Goal: Task Accomplishment & Management: Use online tool/utility

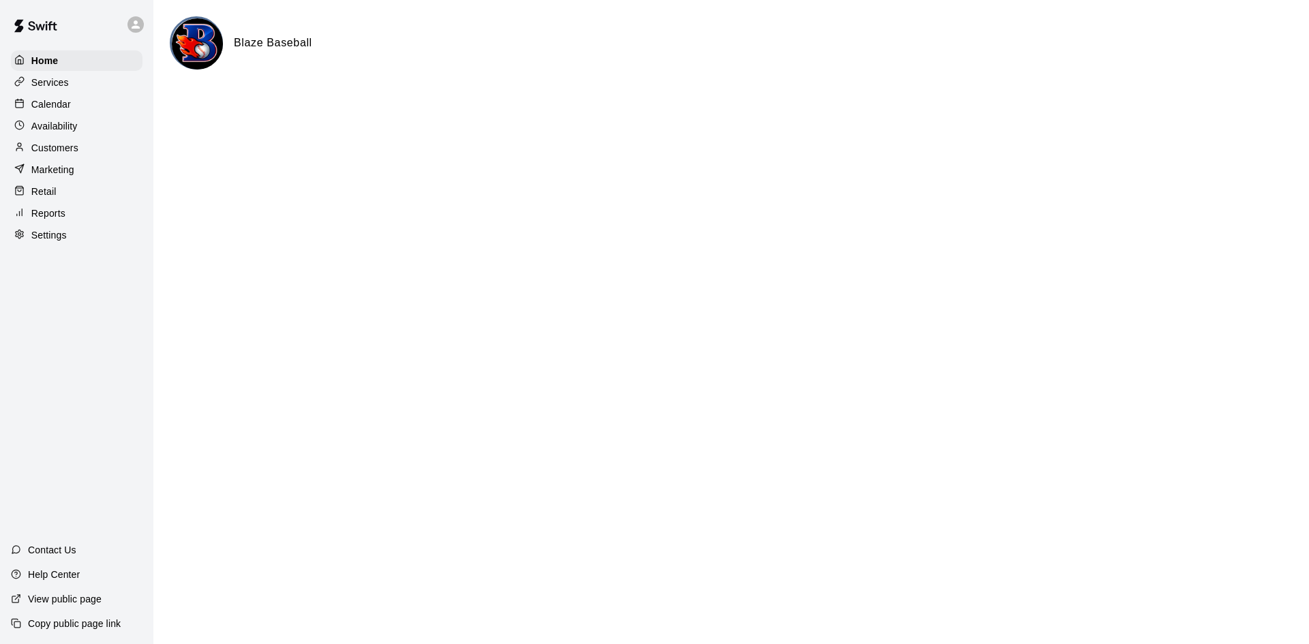
click at [68, 81] on p "Services" at bounding box center [49, 83] width 37 height 14
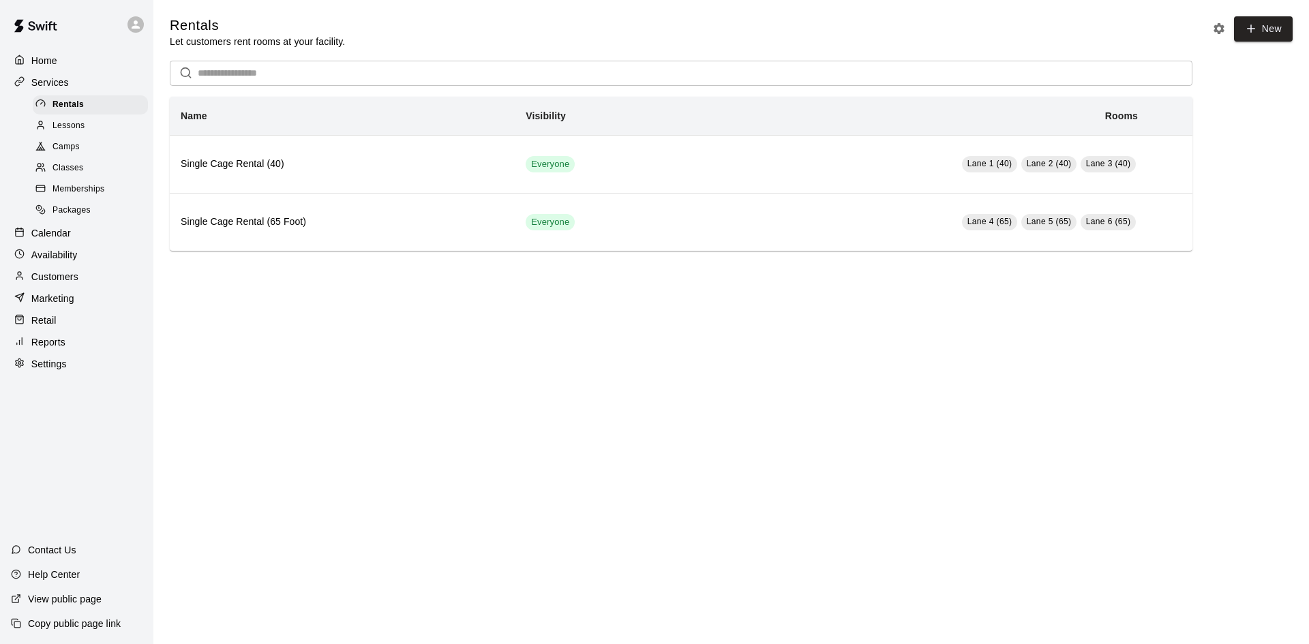
click at [65, 240] on p "Calendar" at bounding box center [51, 233] width 40 height 14
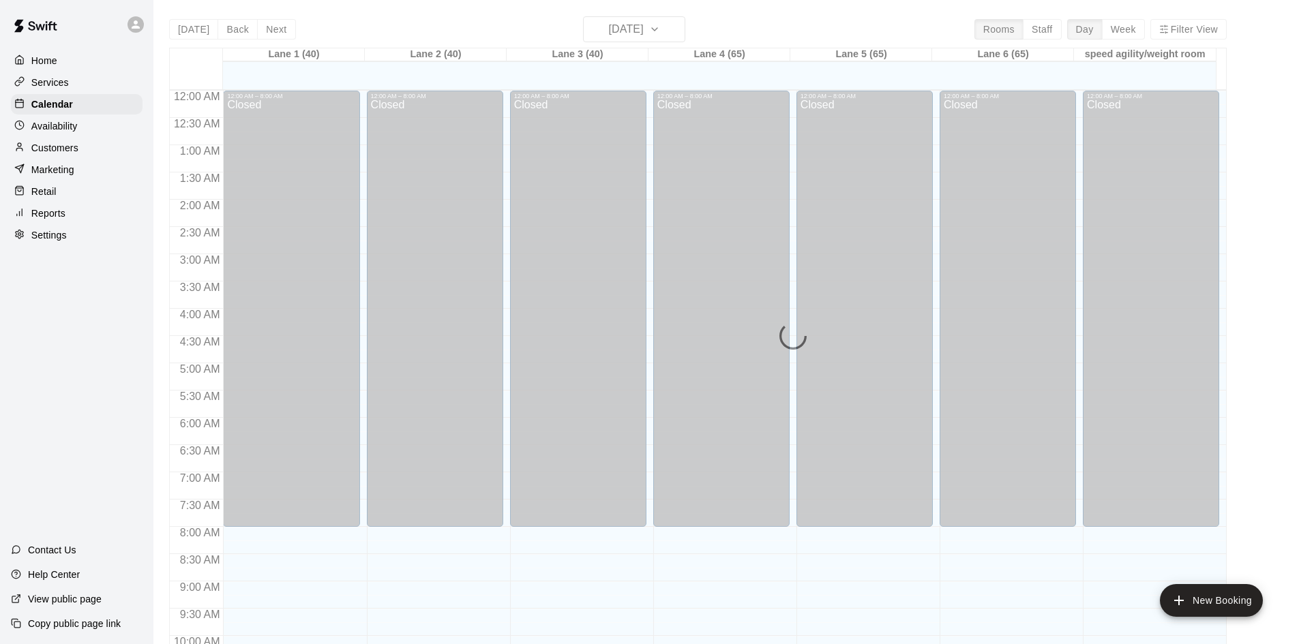
scroll to position [699, 0]
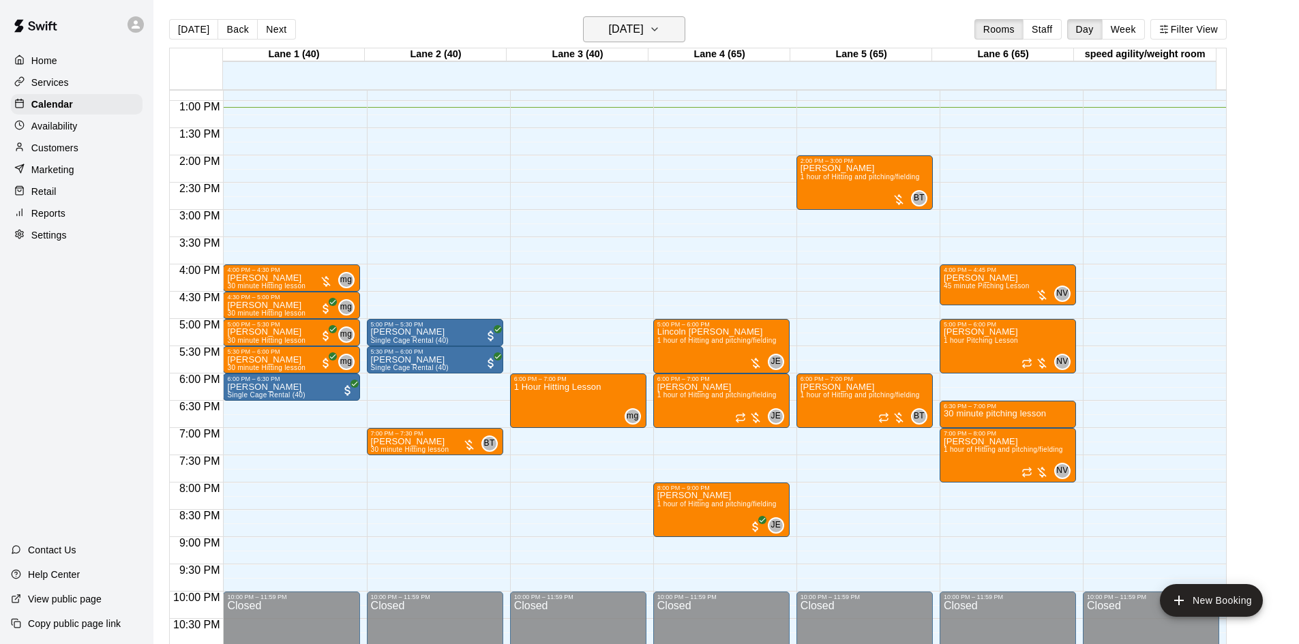
click at [644, 32] on h6 "[DATE]" at bounding box center [626, 29] width 35 height 19
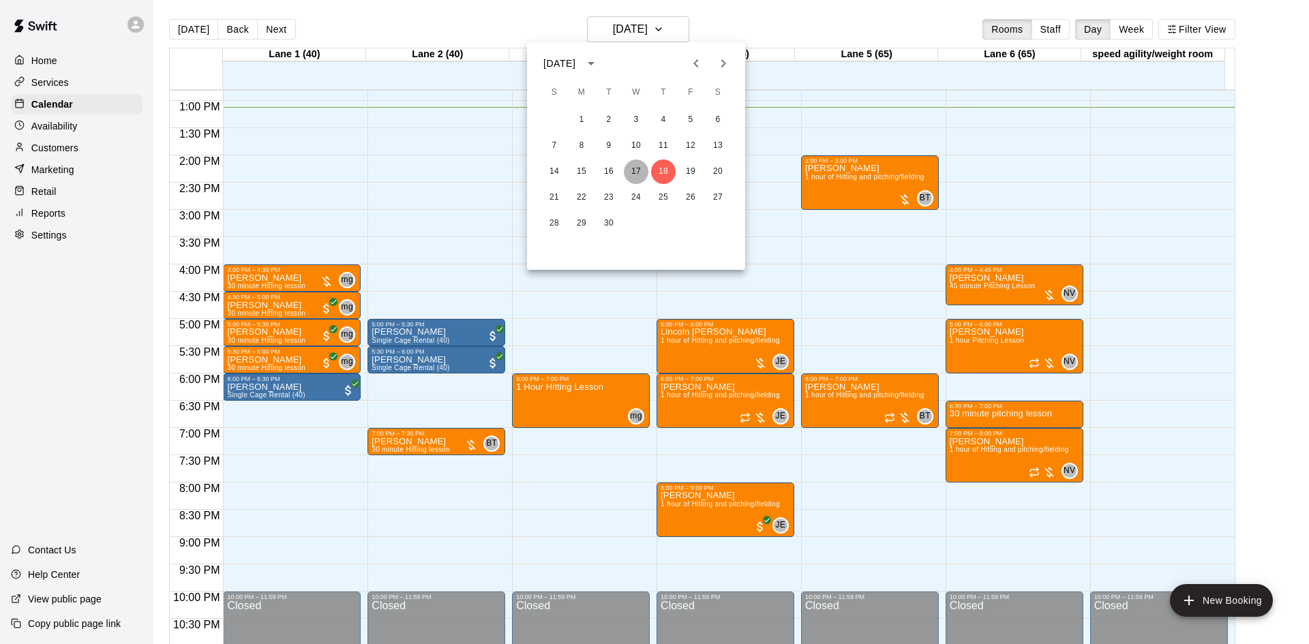
click at [636, 169] on button "17" at bounding box center [636, 172] width 25 height 25
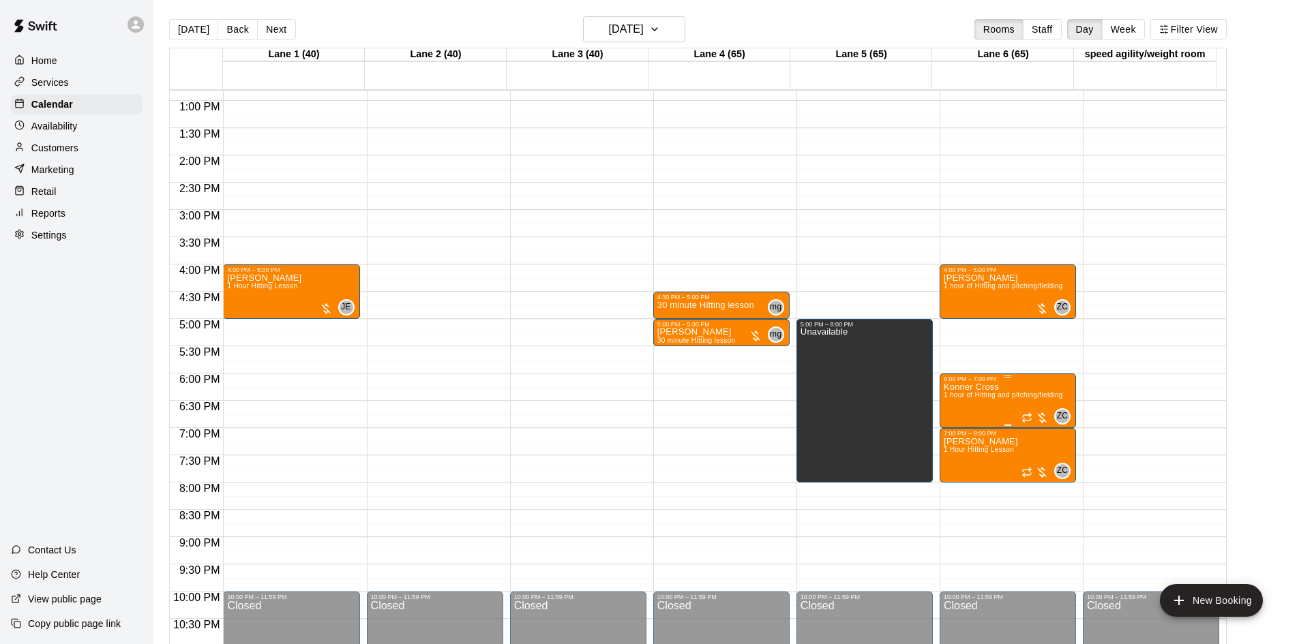
click at [1043, 417] on div at bounding box center [1034, 418] width 27 height 14
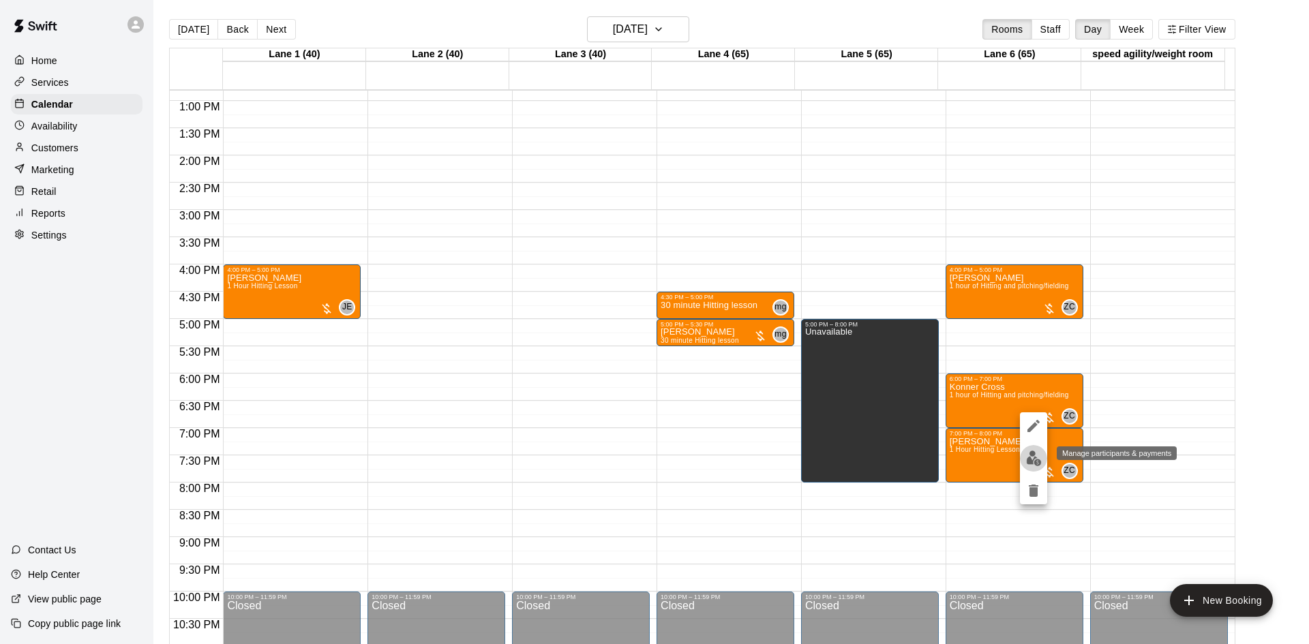
click at [1029, 458] on img "edit" at bounding box center [1034, 459] width 16 height 16
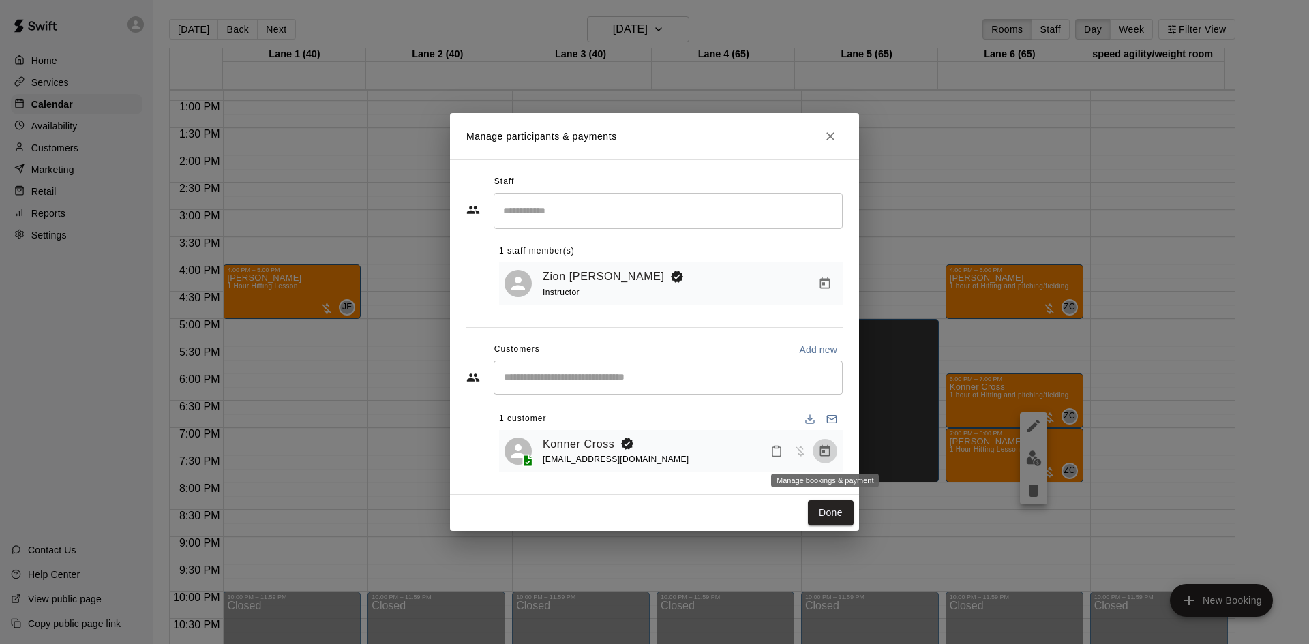
click at [832, 455] on button "Manage bookings & payment" at bounding box center [825, 451] width 25 height 25
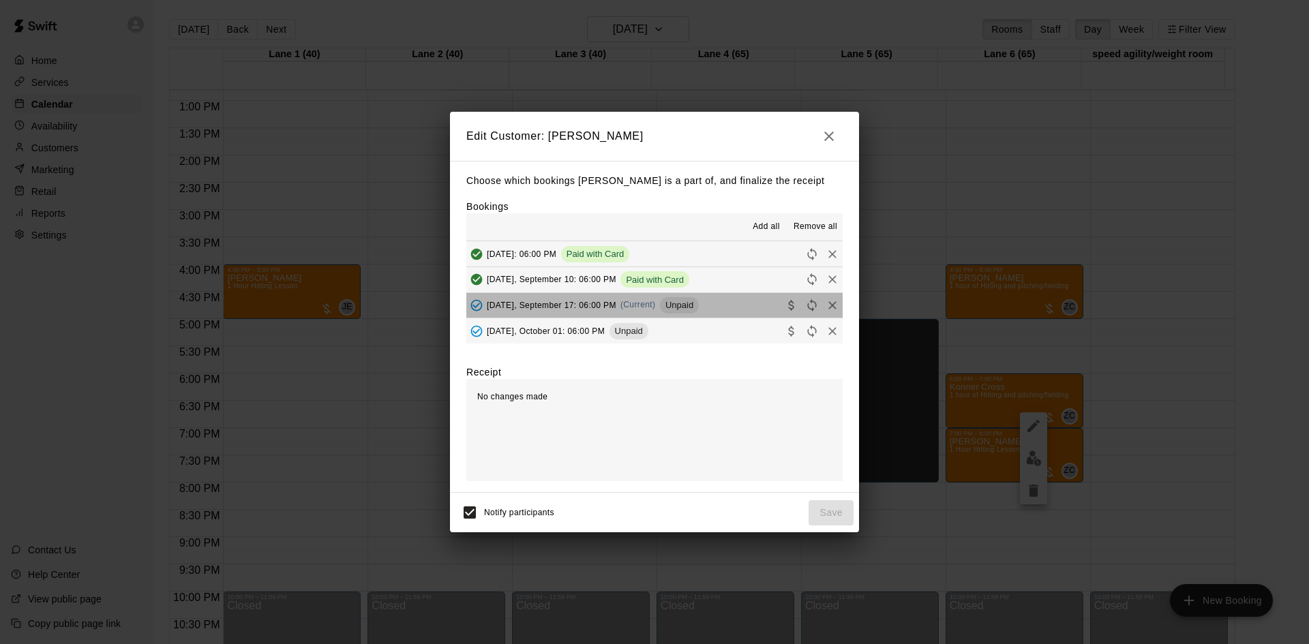
click at [750, 306] on button "[DATE], September 17: 06:00 PM (Current) Unpaid" at bounding box center [654, 305] width 376 height 25
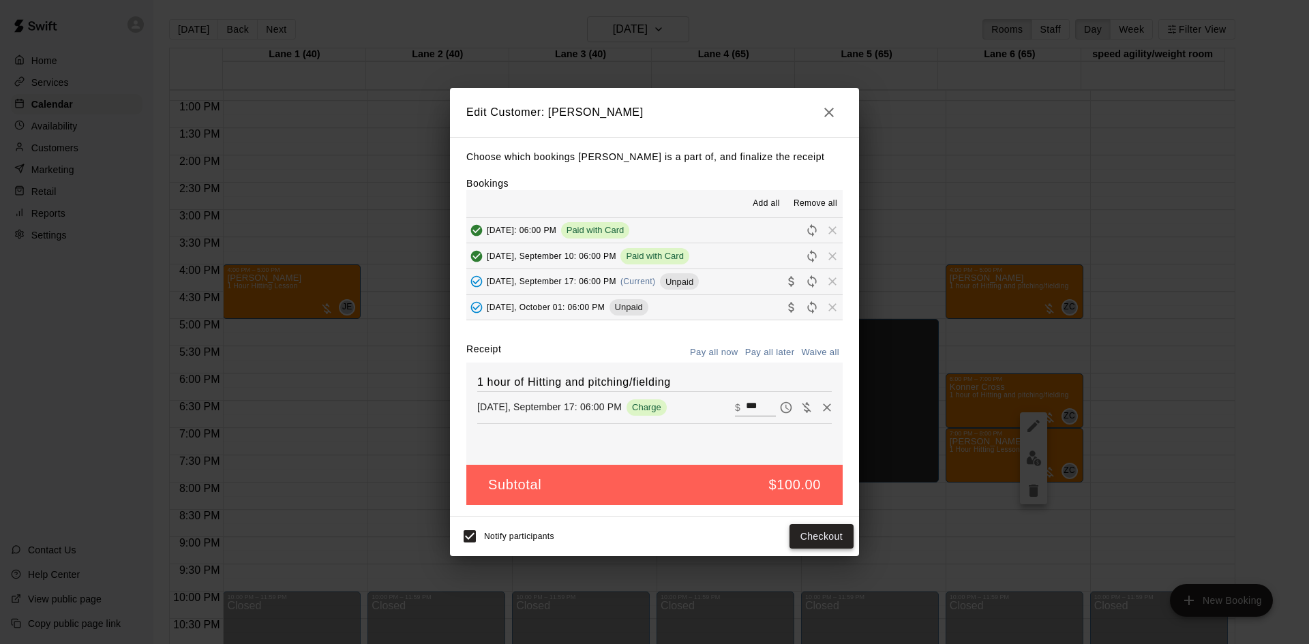
click at [818, 541] on button "Checkout" at bounding box center [822, 536] width 64 height 25
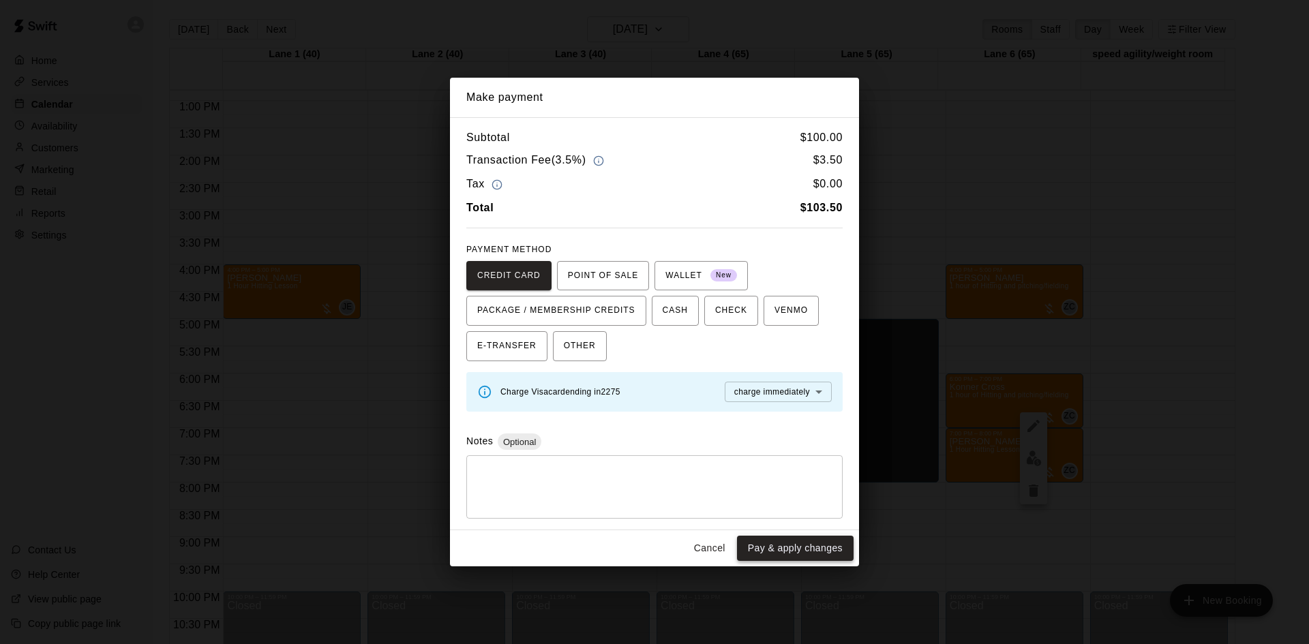
click at [807, 548] on button "Pay & apply changes" at bounding box center [795, 548] width 117 height 25
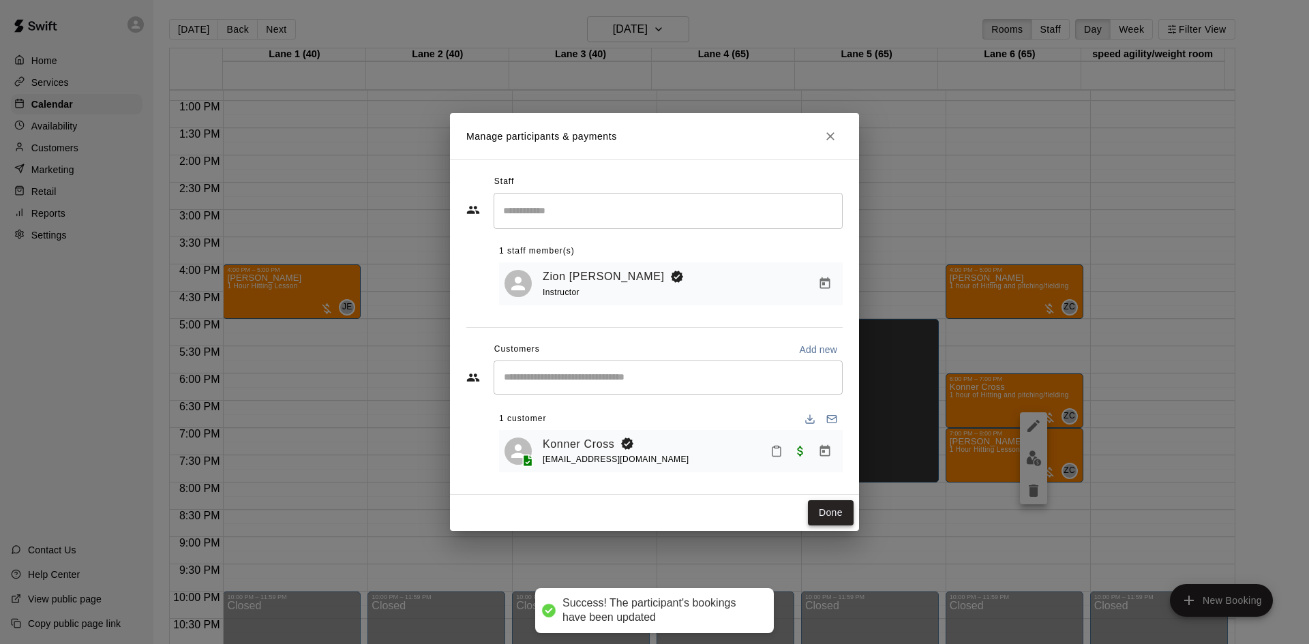
click at [824, 511] on button "Done" at bounding box center [831, 512] width 46 height 25
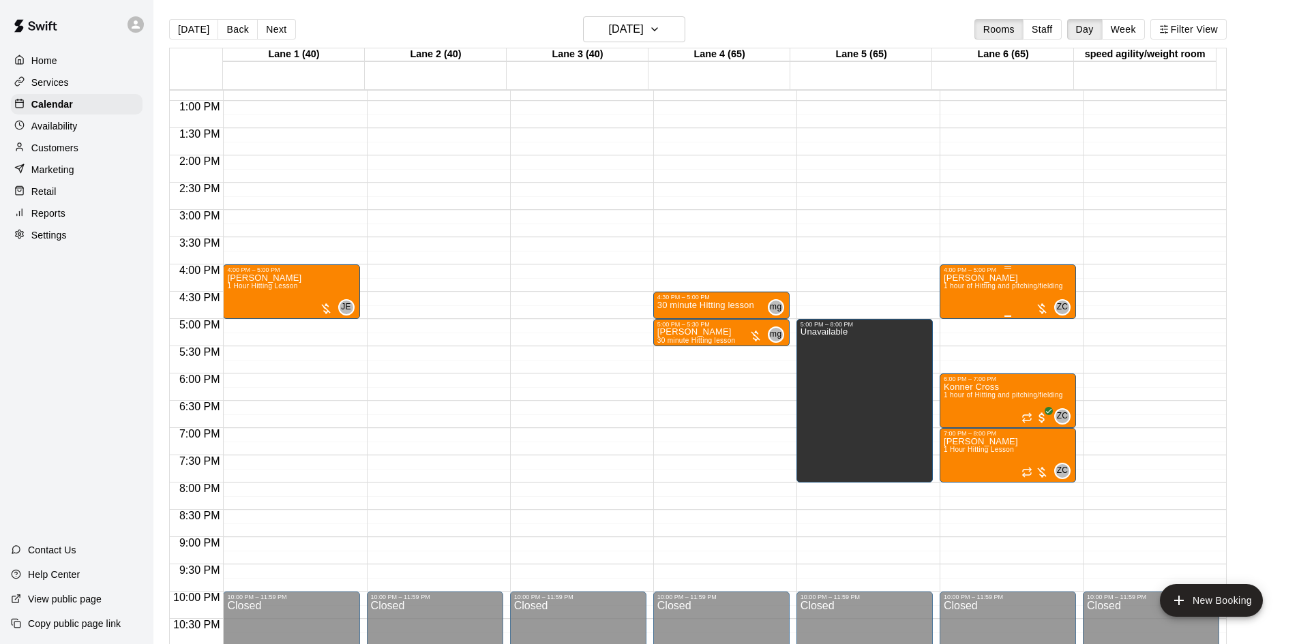
click at [1035, 305] on div at bounding box center [1042, 309] width 14 height 14
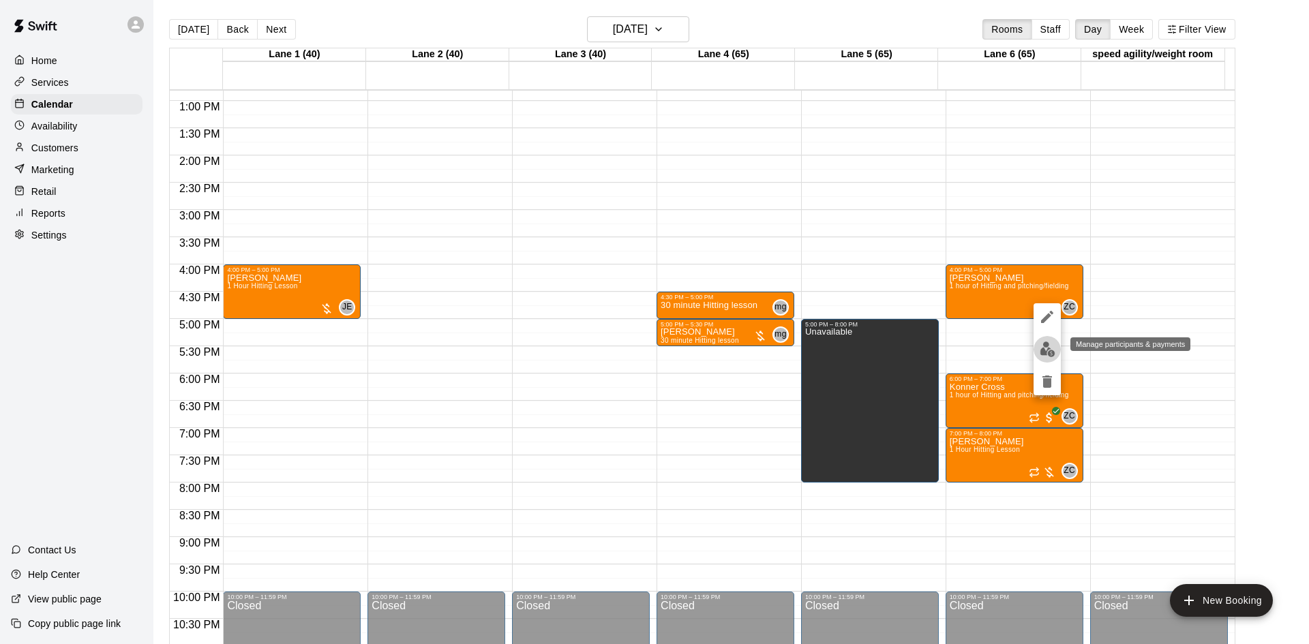
click at [1046, 346] on img "edit" at bounding box center [1048, 350] width 16 height 16
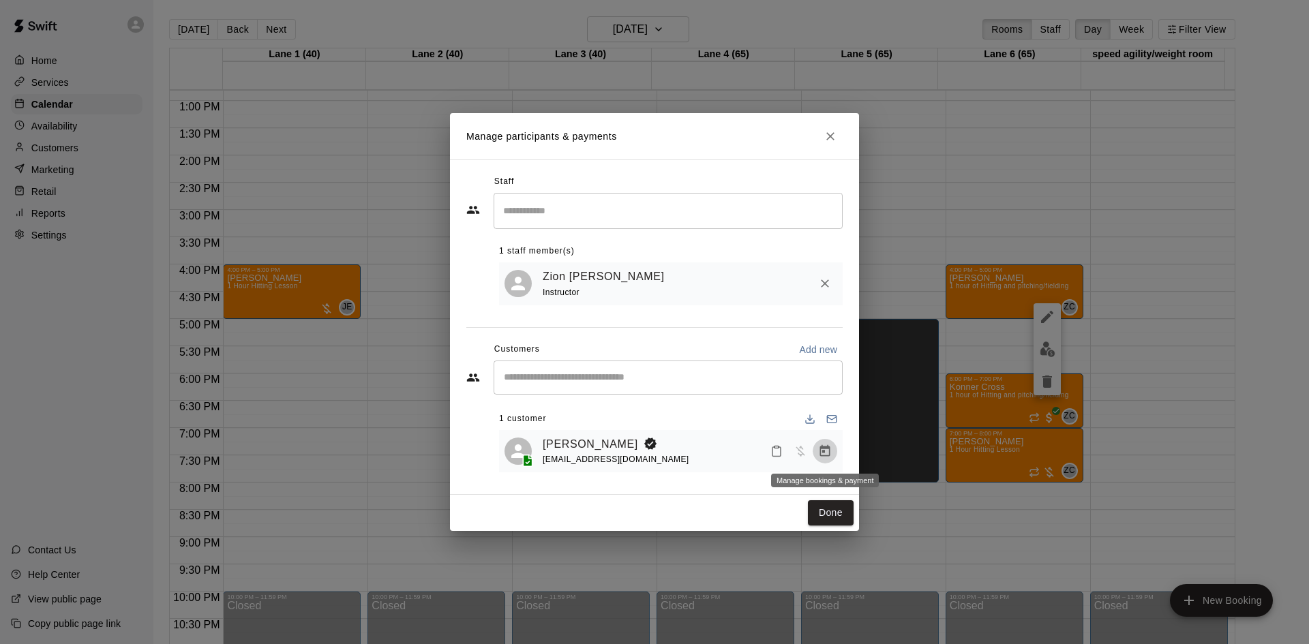
click at [832, 450] on button "Manage bookings & payment" at bounding box center [825, 451] width 25 height 25
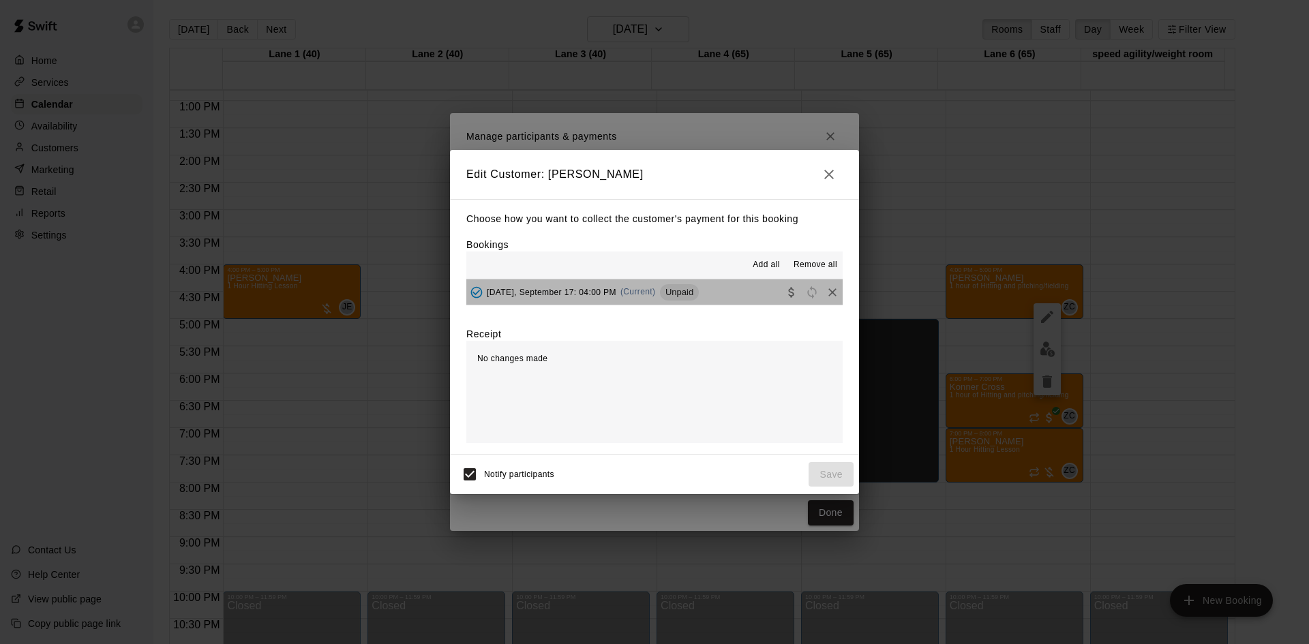
click at [738, 295] on button "[DATE], September 17: 04:00 PM (Current) Unpaid" at bounding box center [654, 292] width 376 height 25
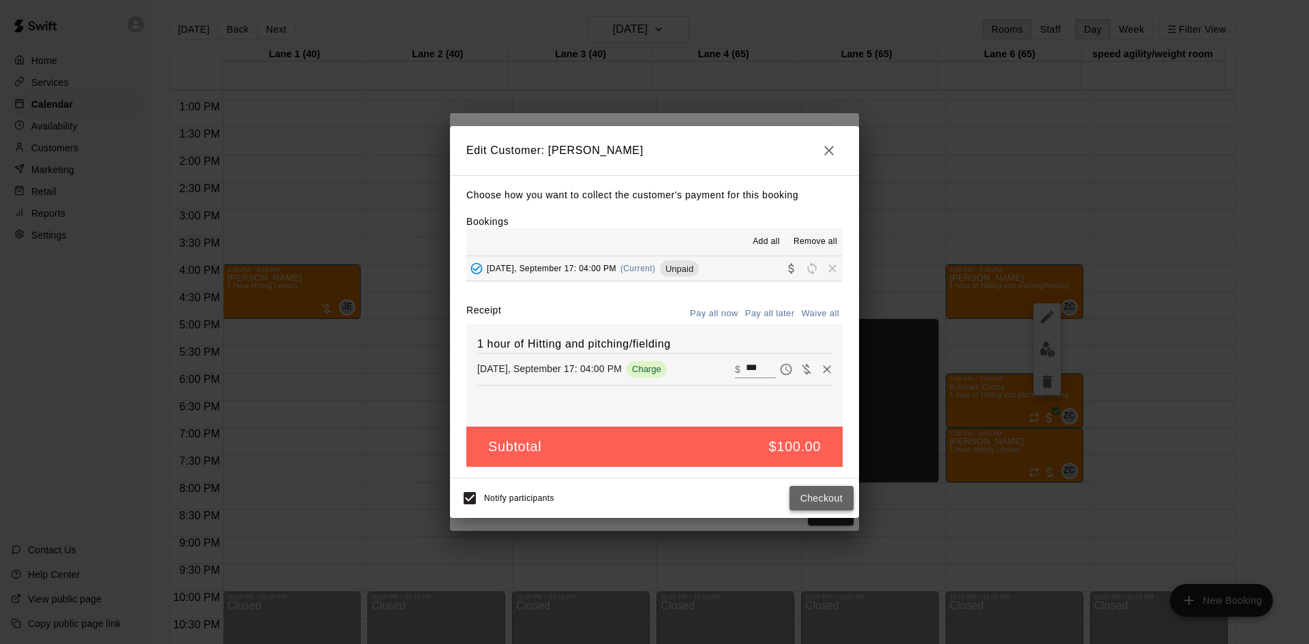
click at [816, 490] on button "Checkout" at bounding box center [822, 498] width 64 height 25
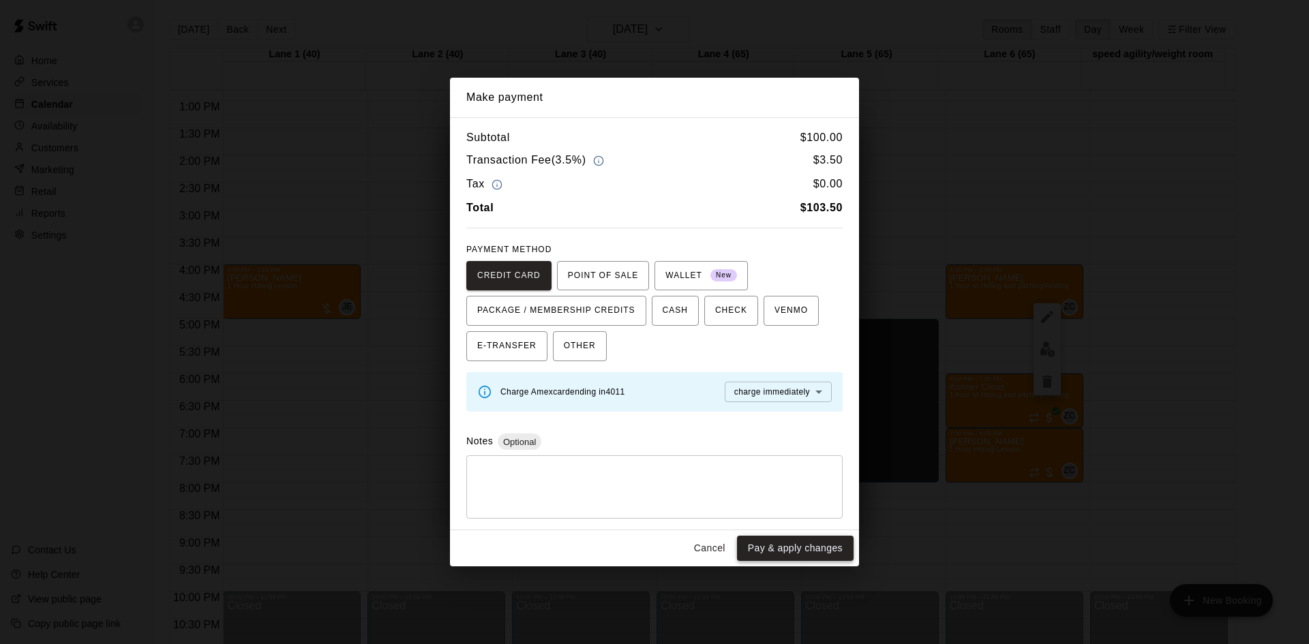
click at [790, 555] on button "Pay & apply changes" at bounding box center [795, 548] width 117 height 25
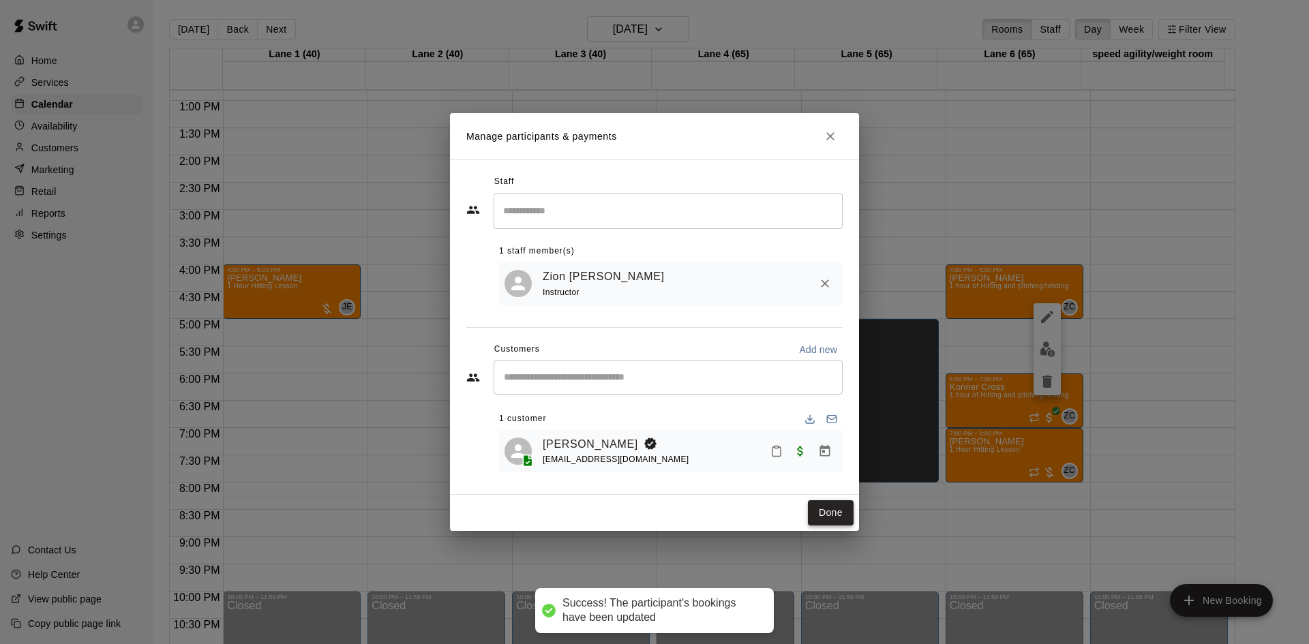
click at [836, 509] on button "Done" at bounding box center [831, 512] width 46 height 25
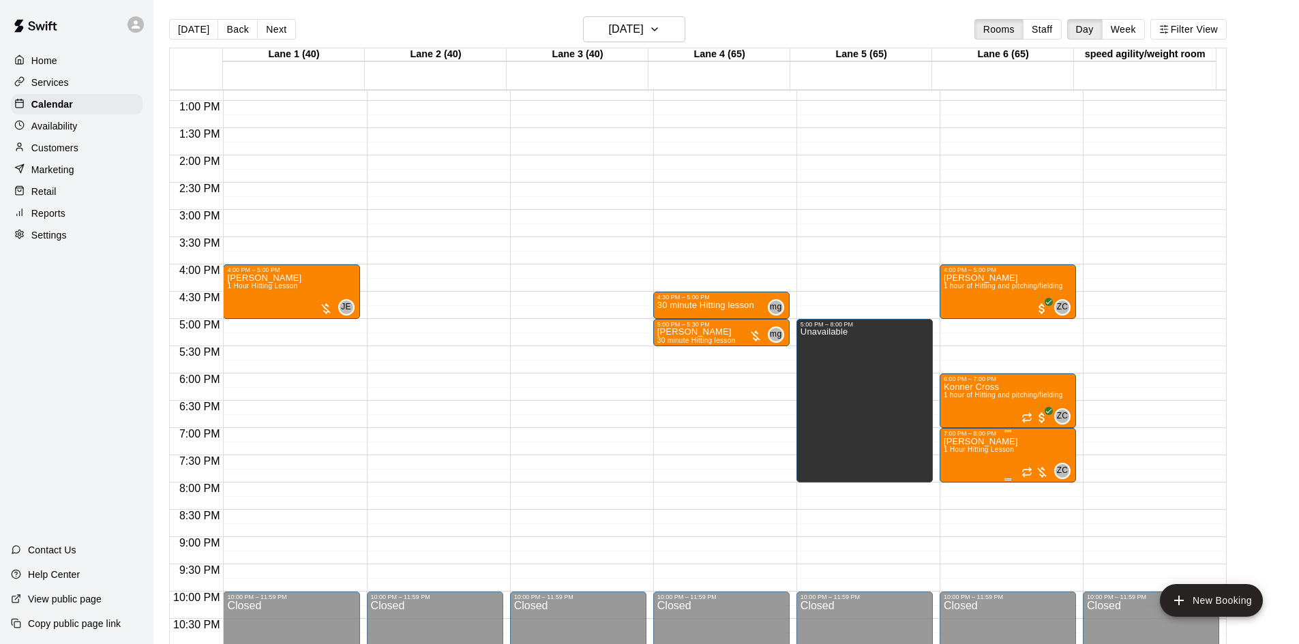
click at [1043, 470] on div at bounding box center [1034, 473] width 27 height 14
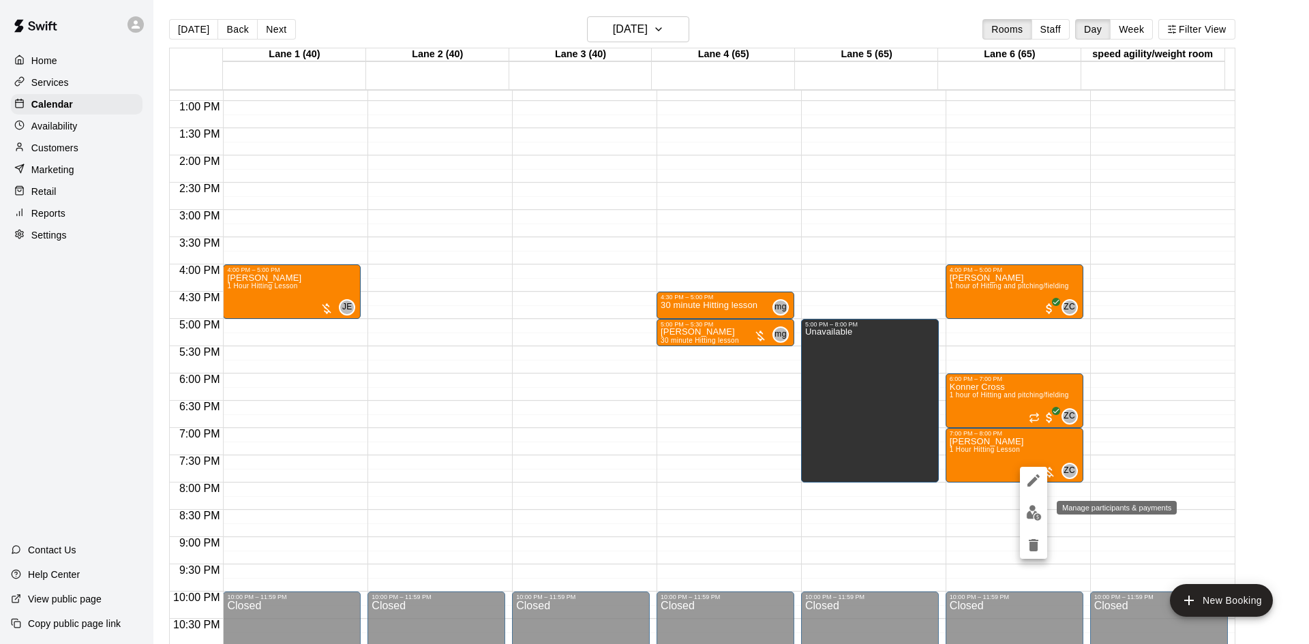
click at [1027, 511] on img "edit" at bounding box center [1034, 513] width 16 height 16
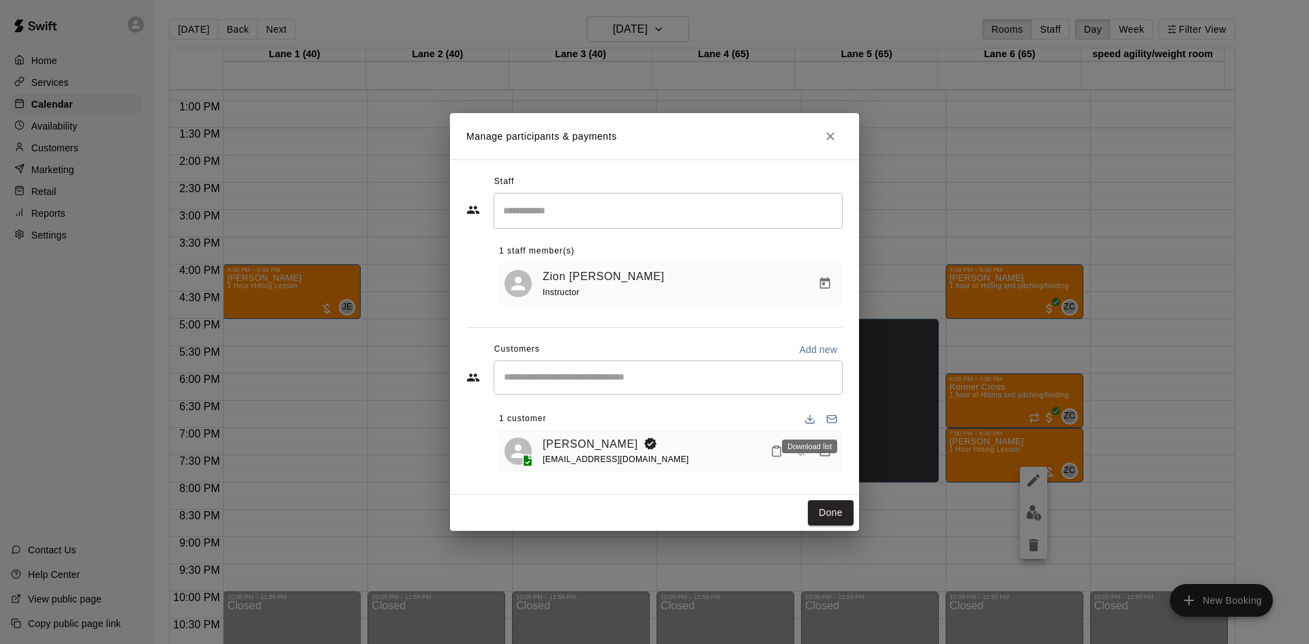
click at [820, 454] on div "Download list" at bounding box center [810, 442] width 58 height 25
click at [830, 453] on icon "Manage bookings & payment" at bounding box center [825, 451] width 10 height 12
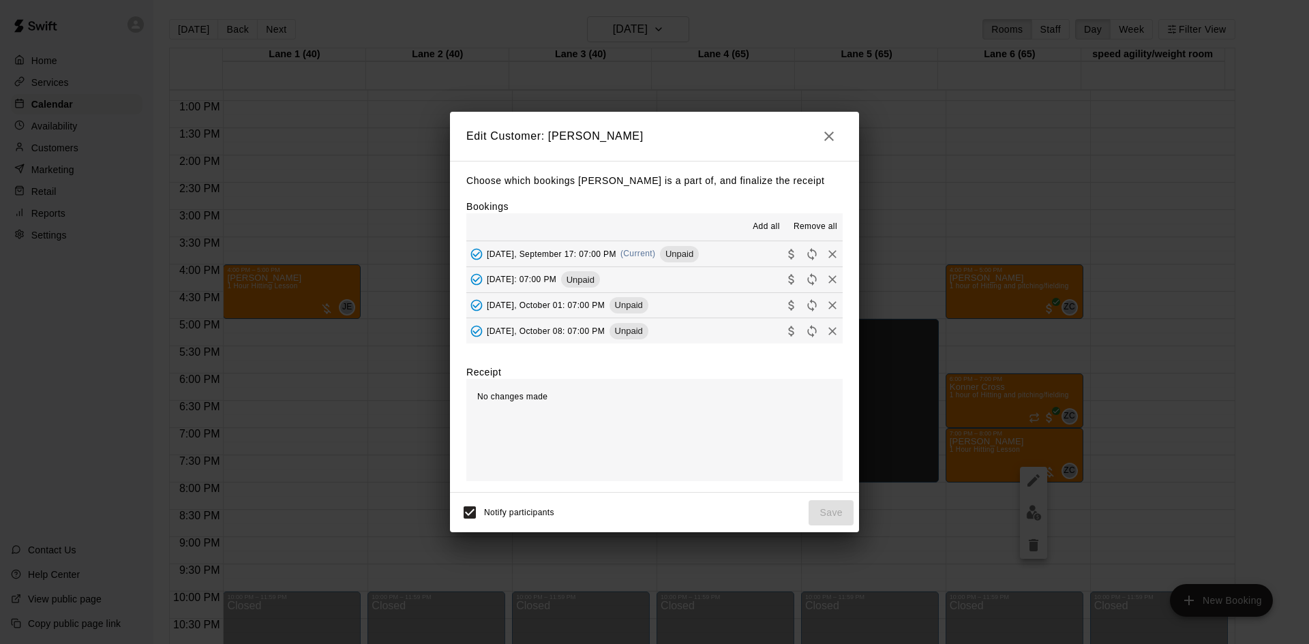
click at [745, 256] on button "[DATE], September 17: 07:00 PM (Current) Unpaid" at bounding box center [654, 253] width 376 height 25
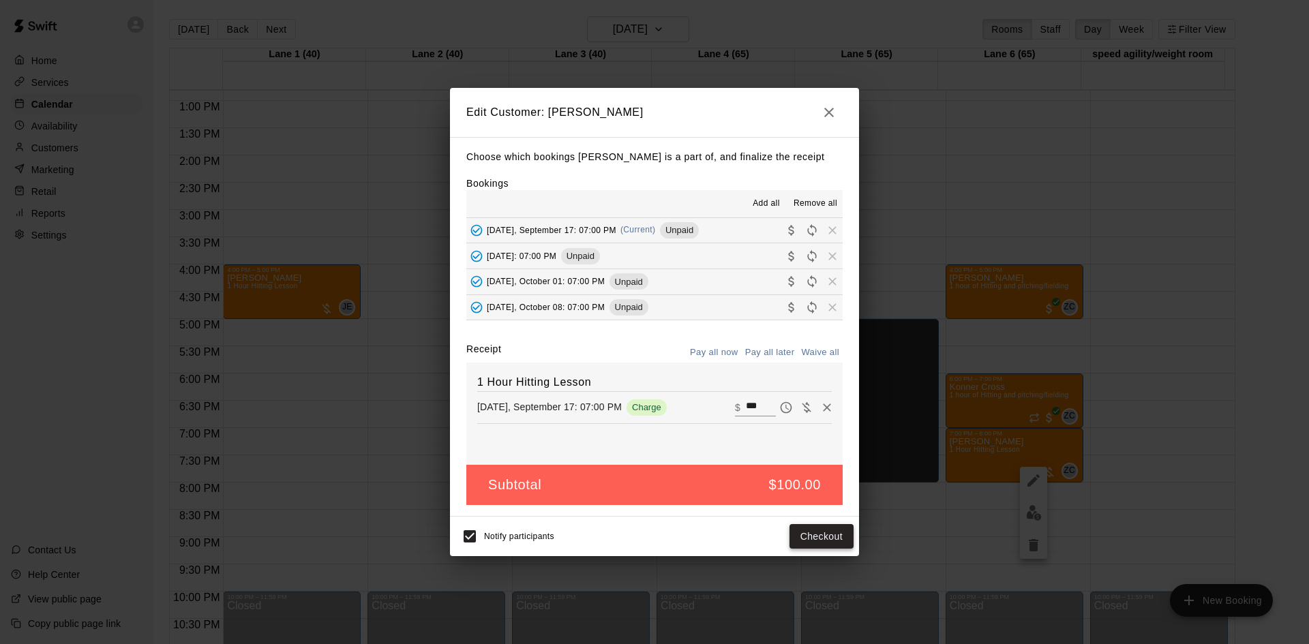
click at [827, 541] on button "Checkout" at bounding box center [822, 536] width 64 height 25
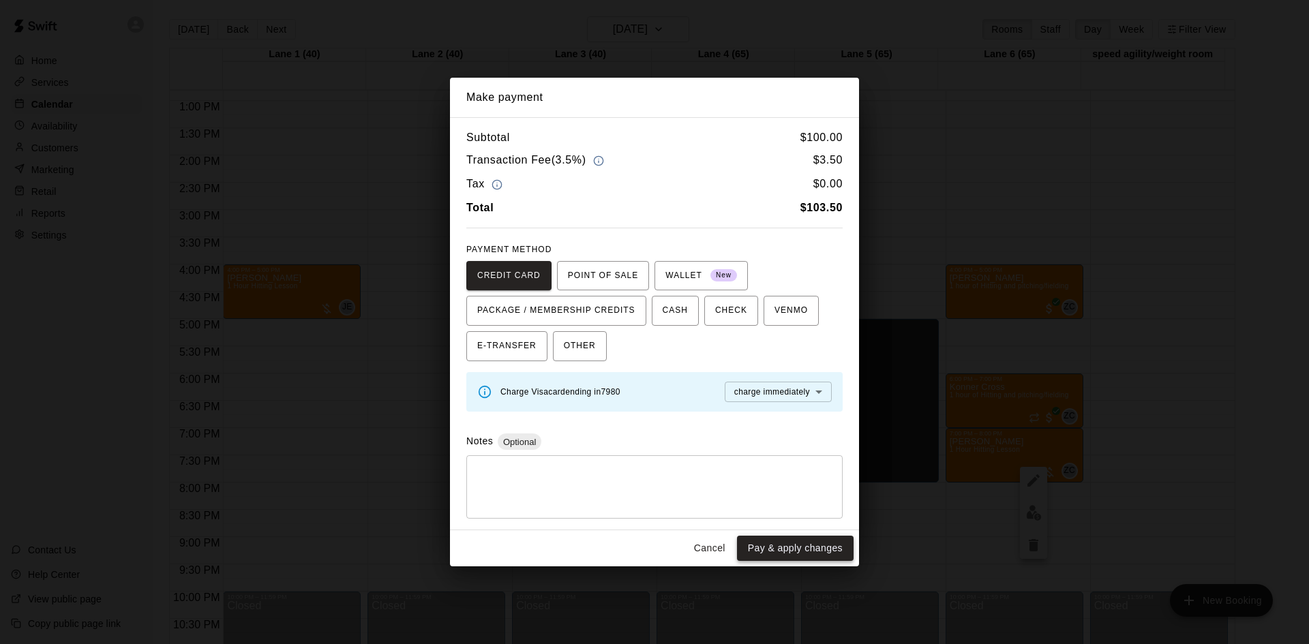
click at [811, 546] on button "Pay & apply changes" at bounding box center [795, 548] width 117 height 25
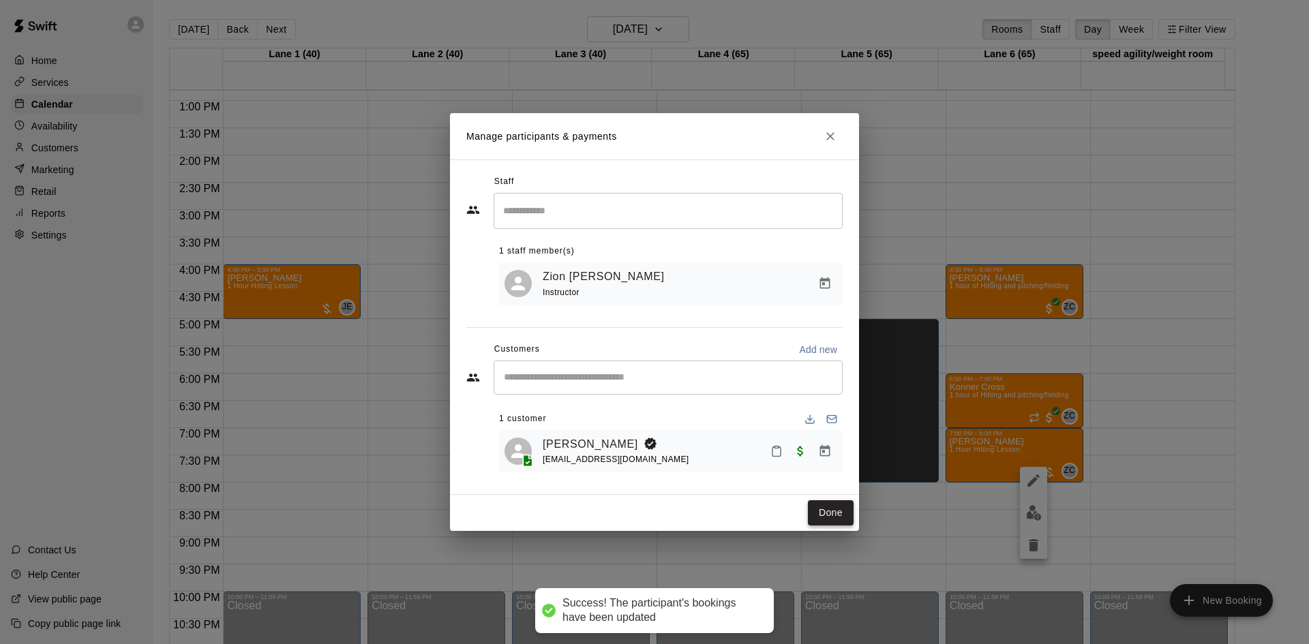
click at [824, 517] on button "Done" at bounding box center [831, 512] width 46 height 25
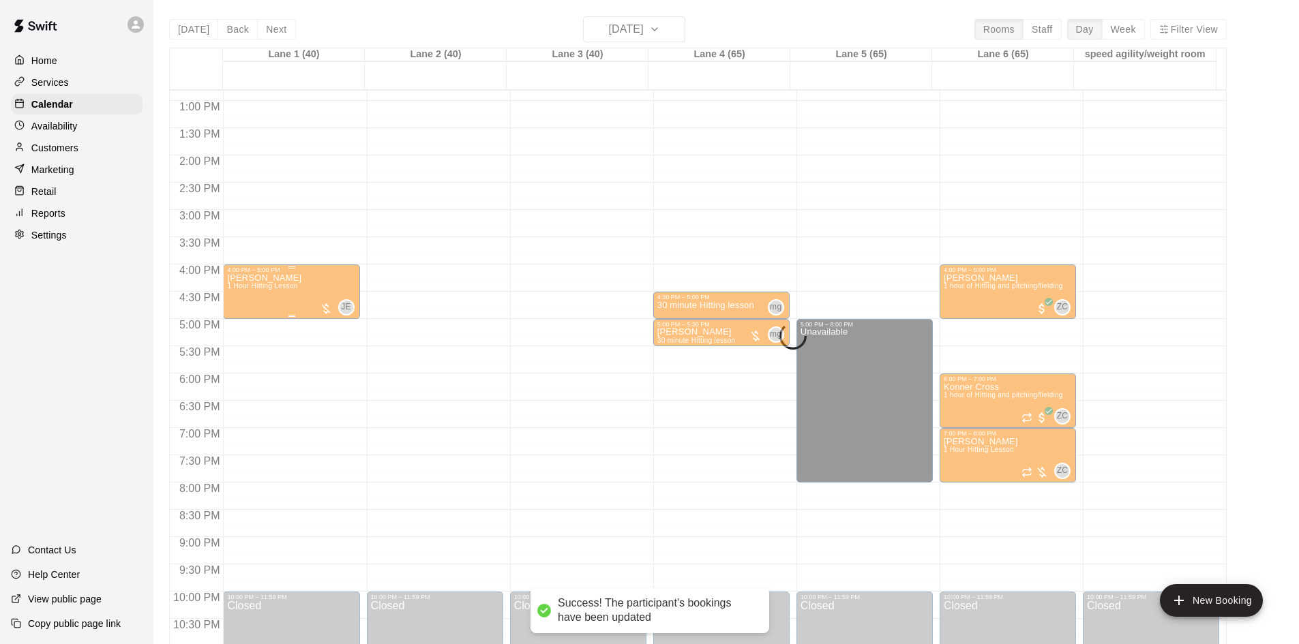
click at [329, 308] on div at bounding box center [326, 309] width 14 height 14
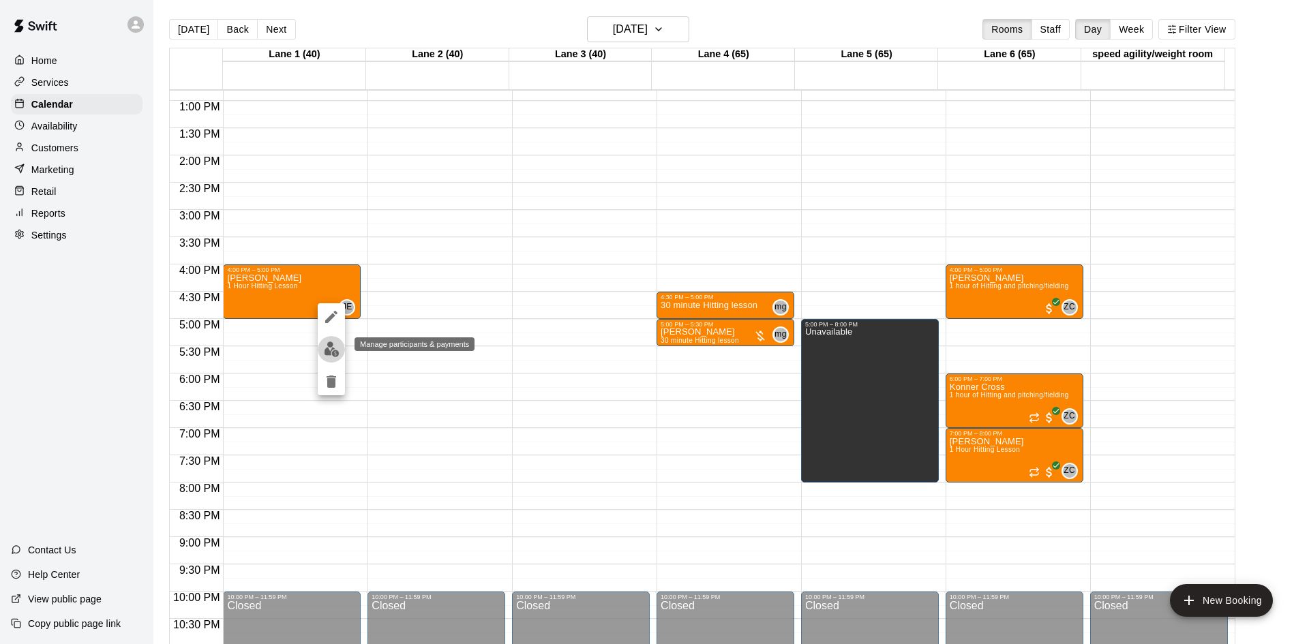
click at [336, 352] on img "edit" at bounding box center [332, 350] width 16 height 16
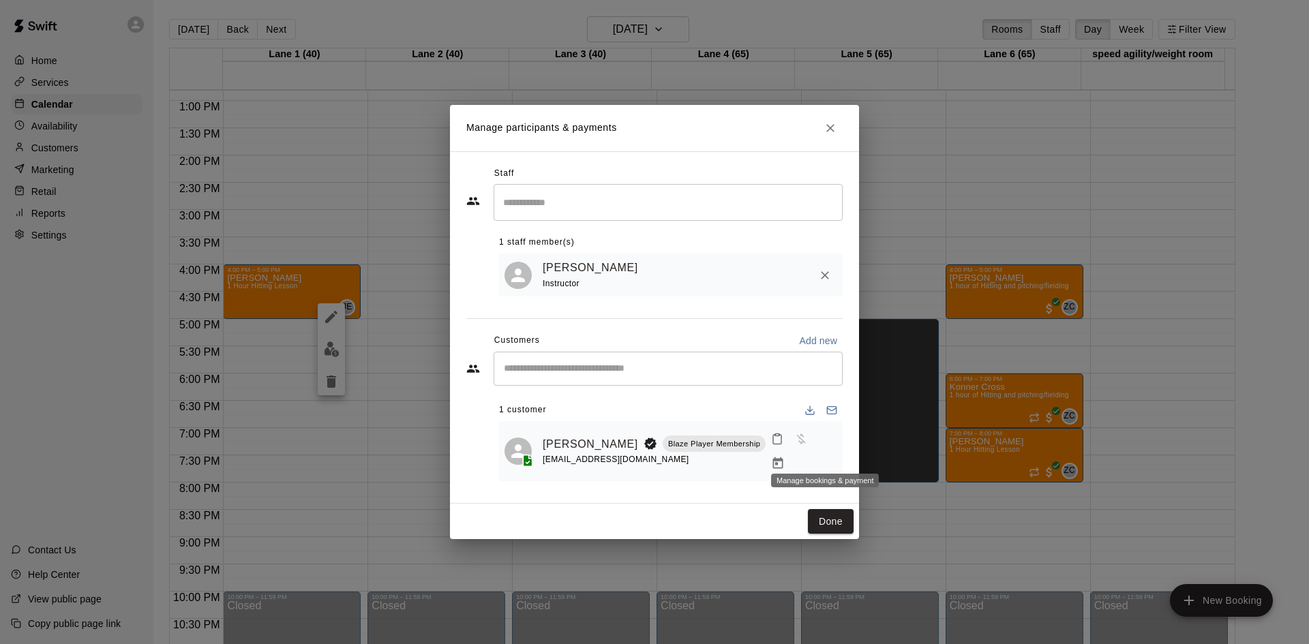
click at [783, 457] on icon "Manage bookings & payment" at bounding box center [778, 463] width 10 height 12
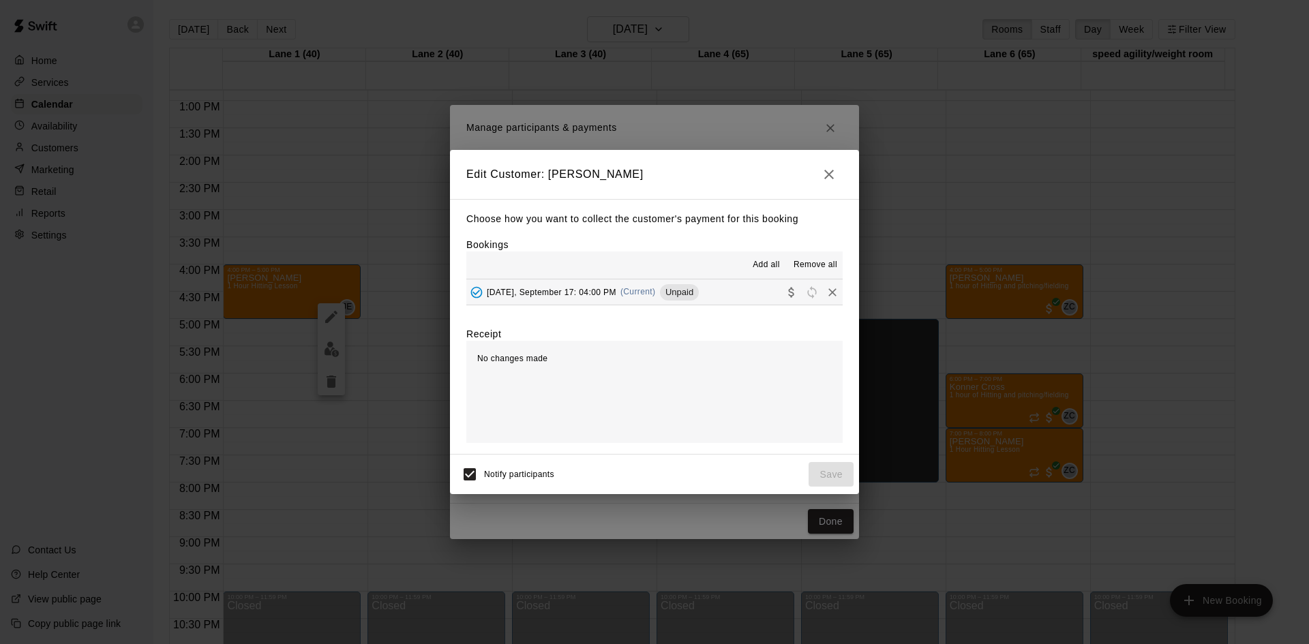
click at [750, 284] on button "[DATE], September 17: 04:00 PM (Current) Unpaid" at bounding box center [654, 292] width 376 height 25
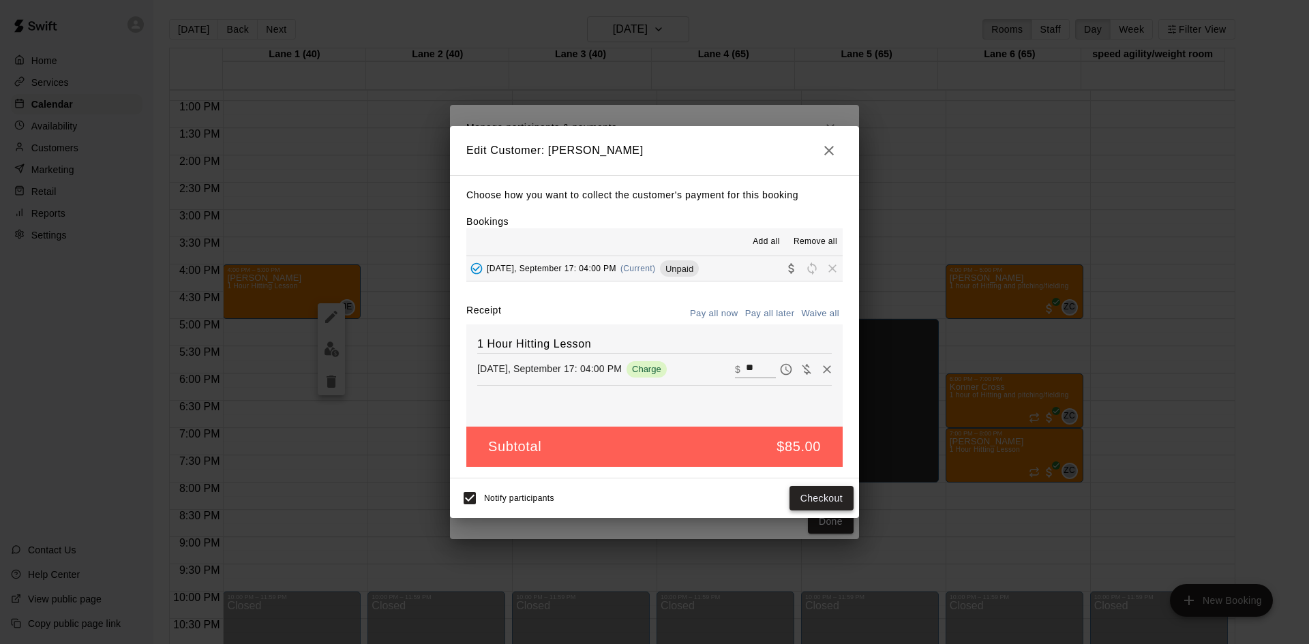
click at [822, 497] on button "Checkout" at bounding box center [822, 498] width 64 height 25
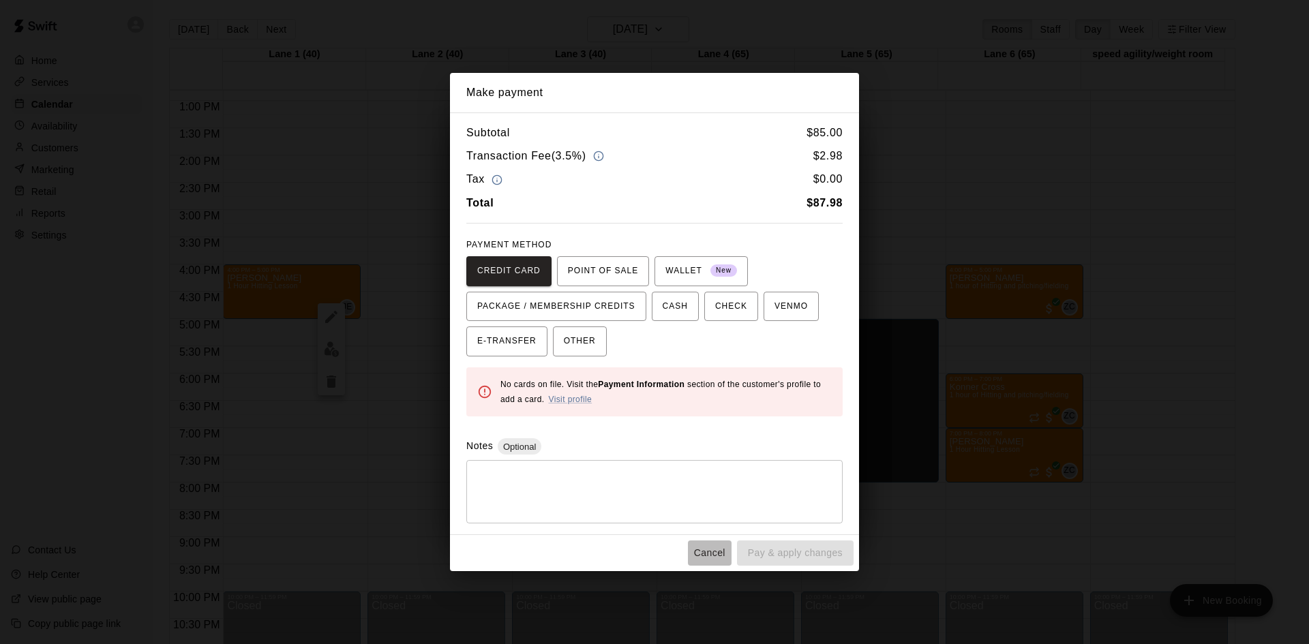
click at [716, 550] on button "Cancel" at bounding box center [710, 553] width 44 height 25
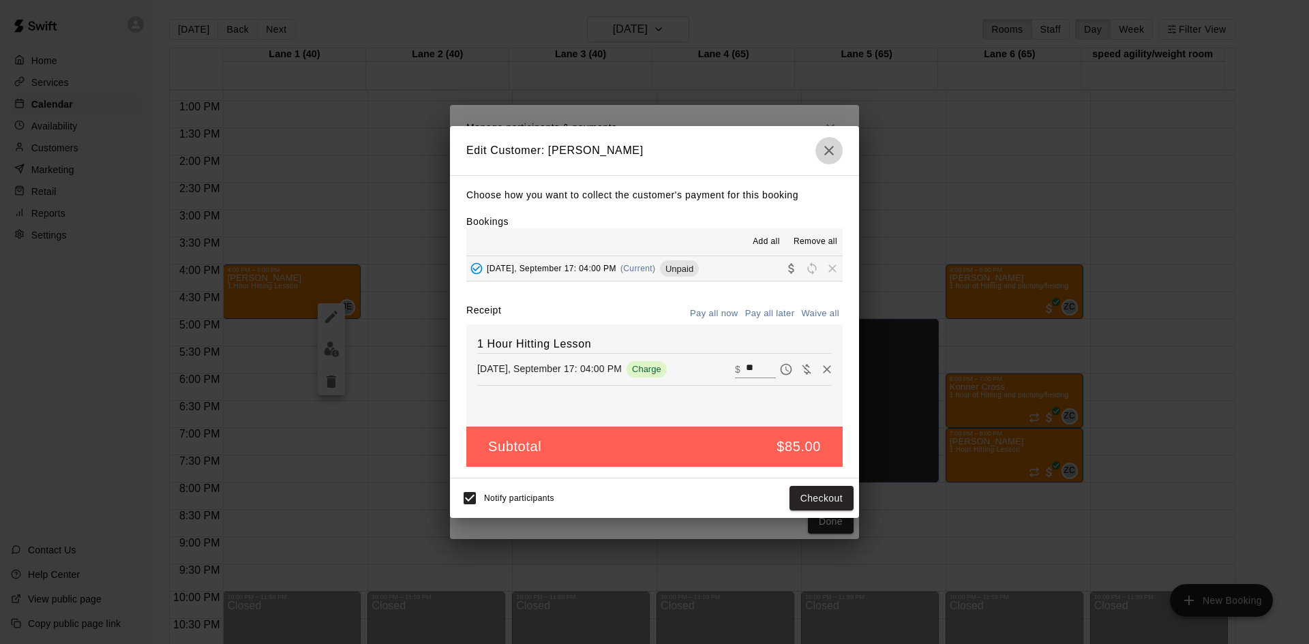
click at [827, 156] on icon "button" at bounding box center [829, 150] width 16 height 16
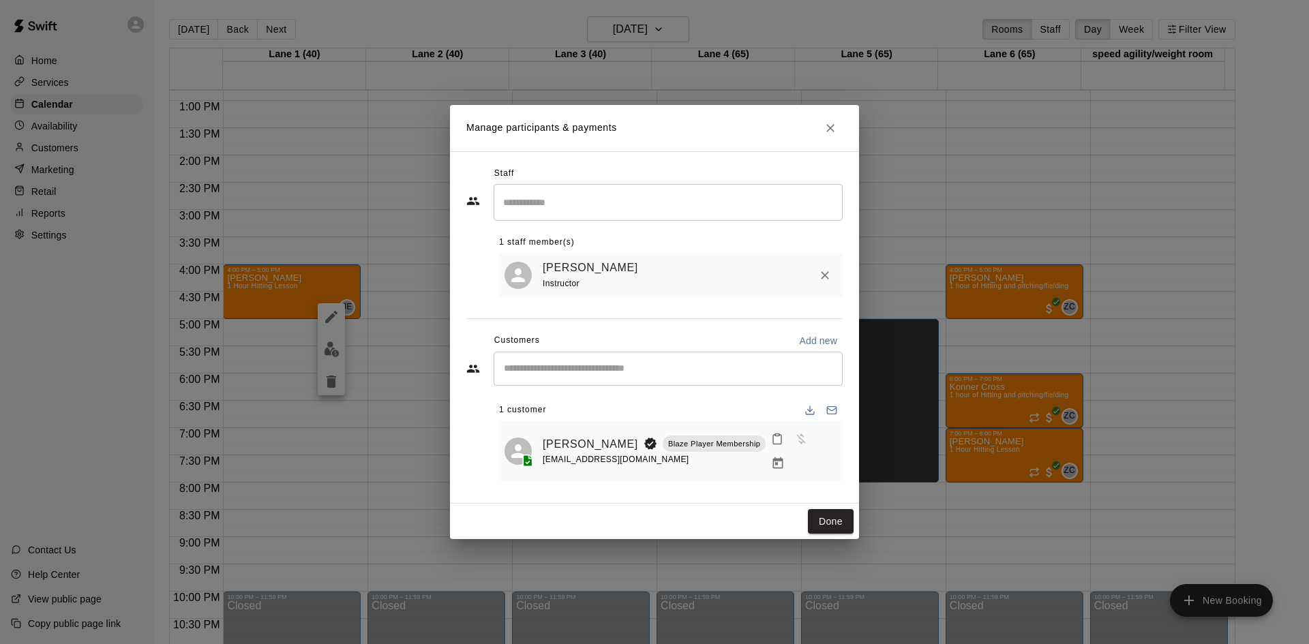
click at [824, 130] on icon "Close" at bounding box center [831, 128] width 14 height 14
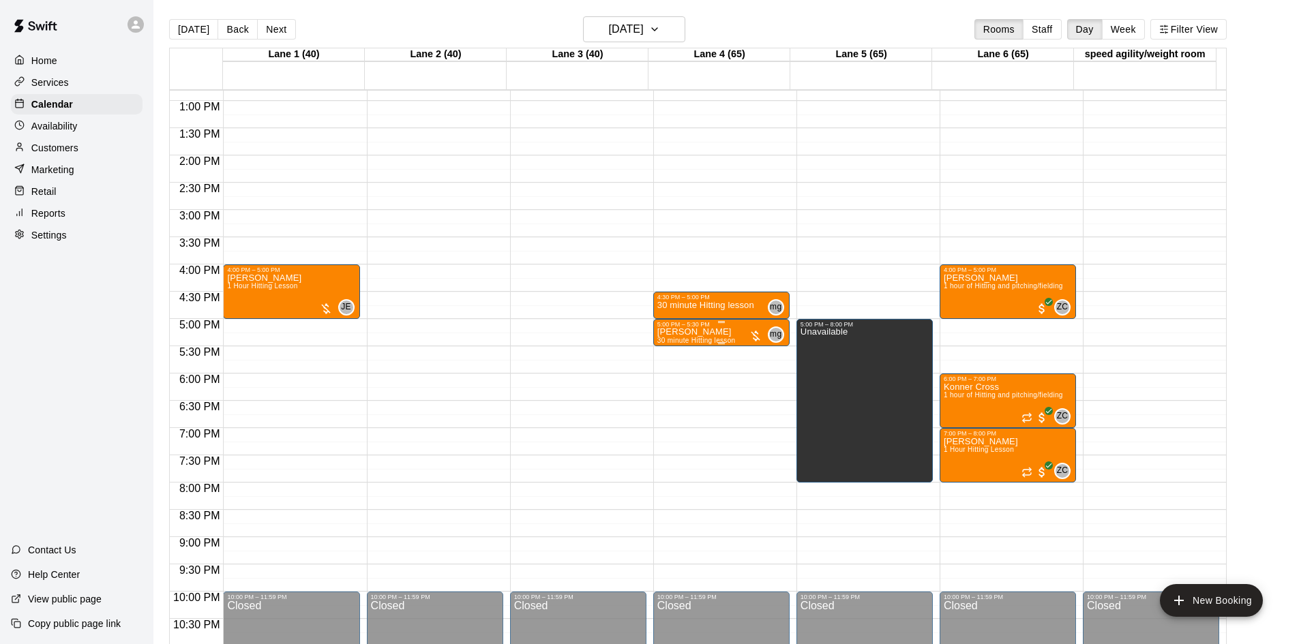
click at [756, 335] on div at bounding box center [756, 336] width 14 height 14
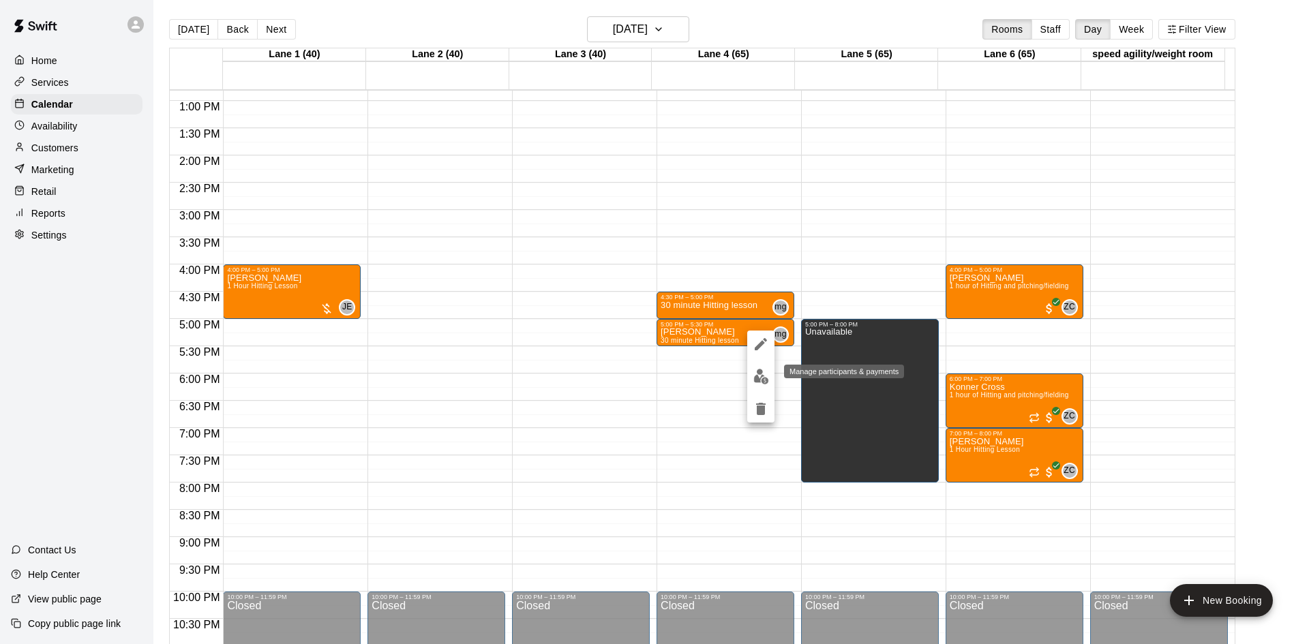
click at [750, 374] on button "edit" at bounding box center [760, 376] width 27 height 27
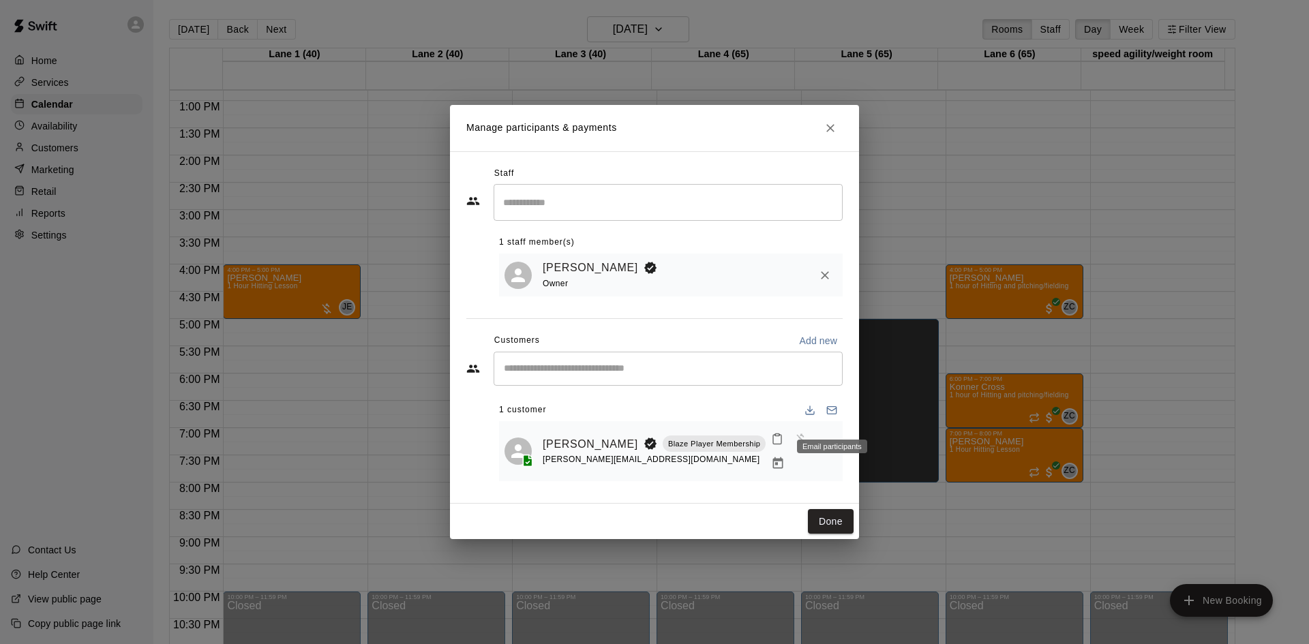
click at [825, 452] on div "Email participants" at bounding box center [832, 447] width 70 height 14
click at [783, 457] on icon "Manage bookings & payment" at bounding box center [778, 463] width 10 height 12
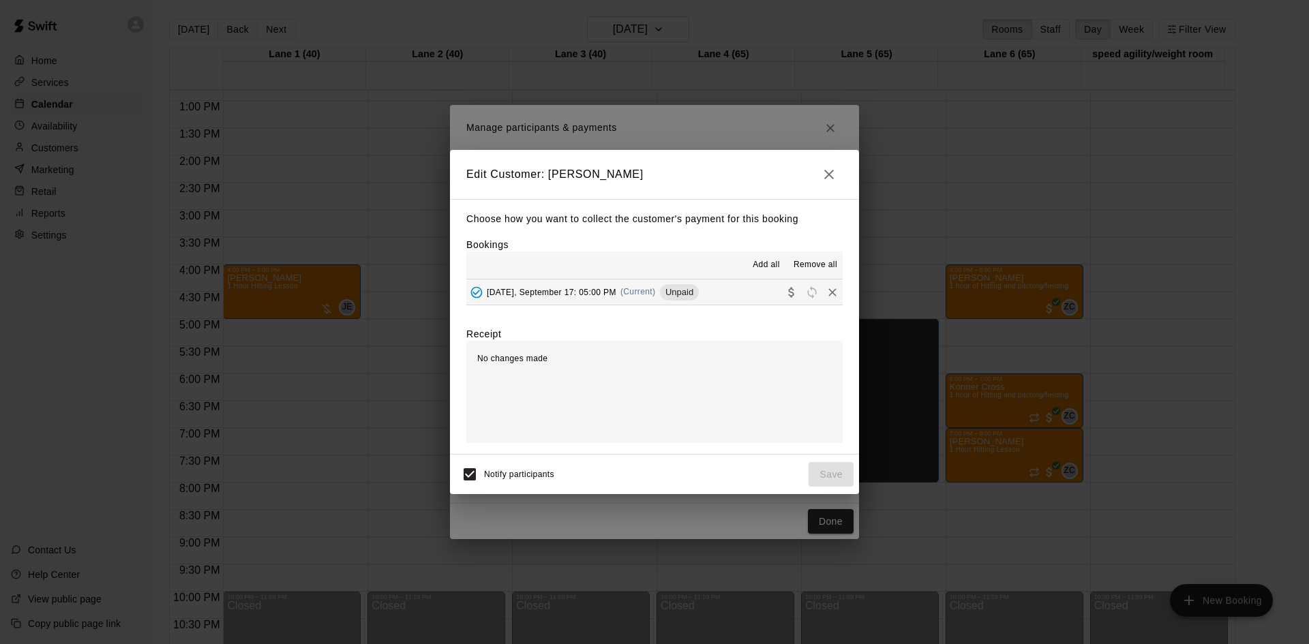
click at [734, 292] on button "[DATE], September 17: 05:00 PM (Current) Unpaid" at bounding box center [654, 292] width 376 height 25
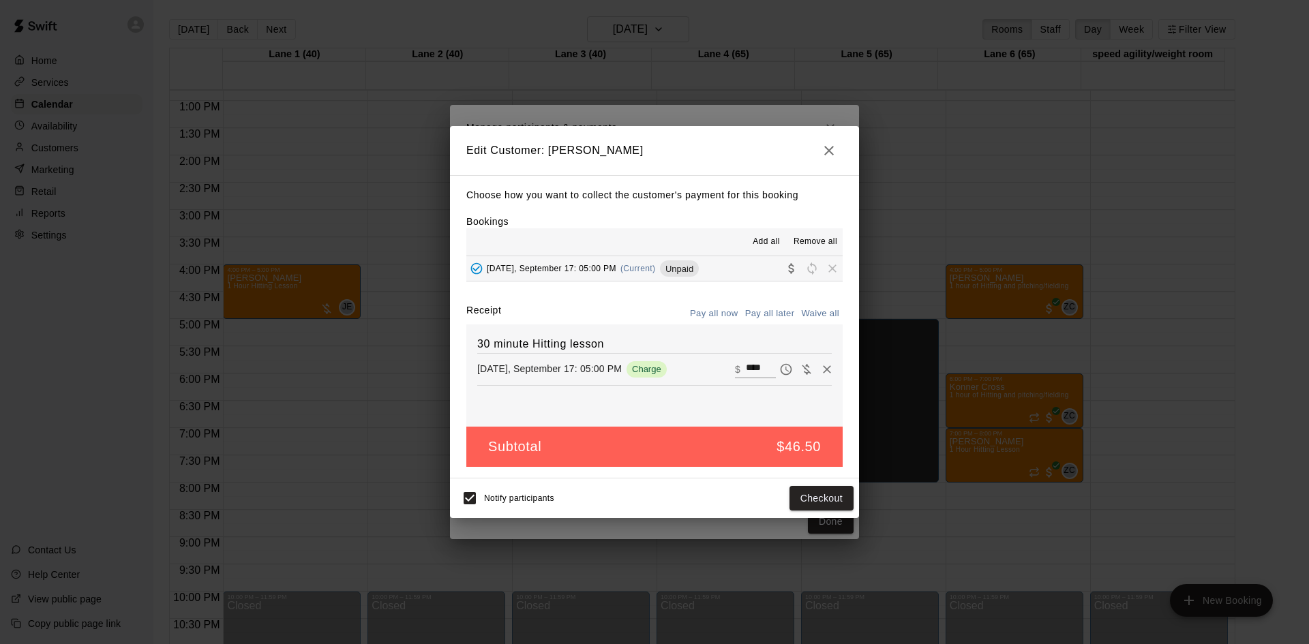
click at [818, 316] on button "Waive all" at bounding box center [820, 313] width 45 height 21
type input "*"
click at [828, 494] on button "Save" at bounding box center [831, 498] width 45 height 25
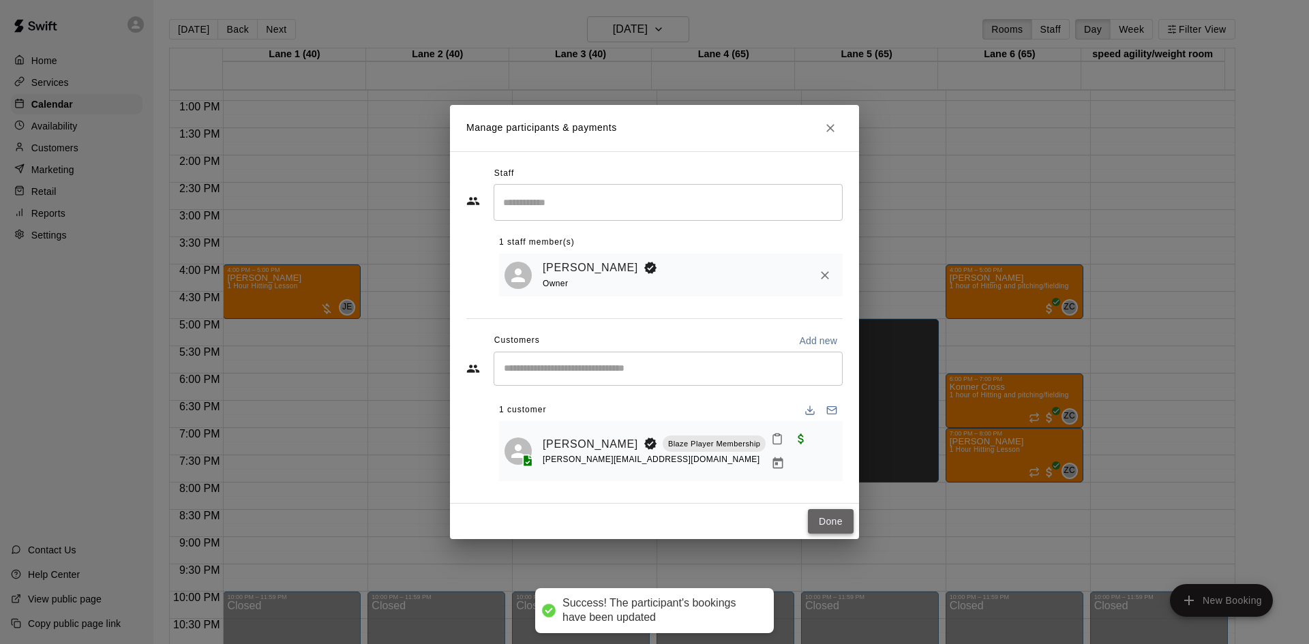
click at [832, 511] on button "Done" at bounding box center [831, 521] width 46 height 25
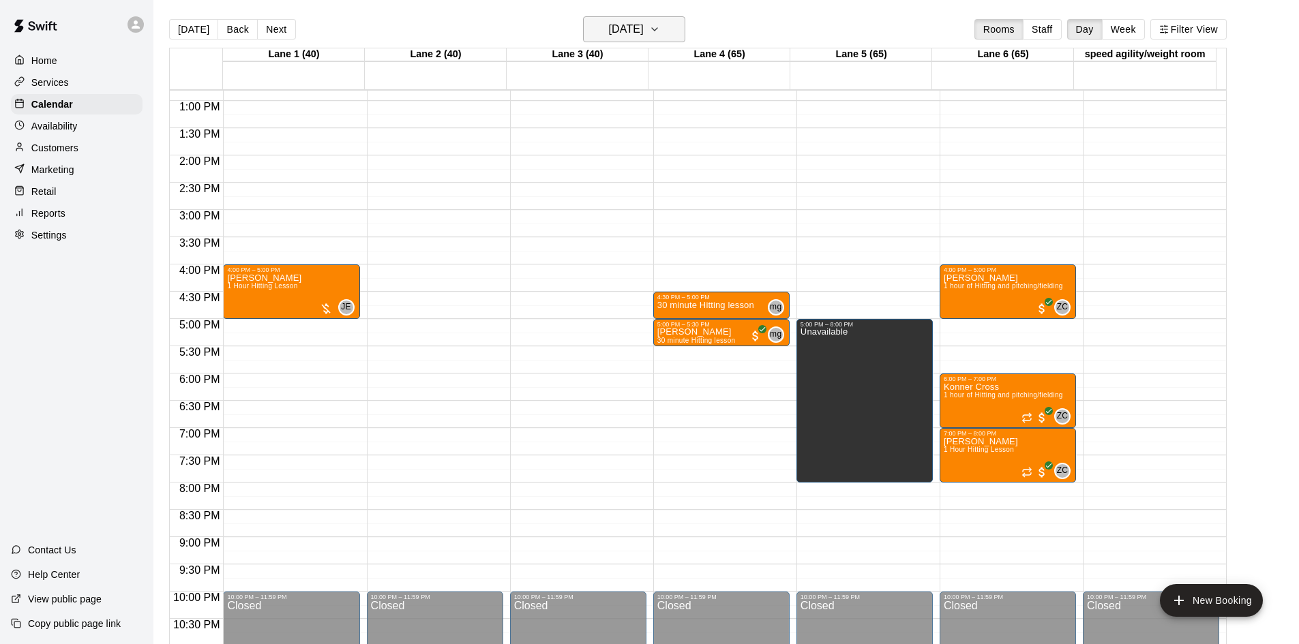
click at [644, 31] on h6 "[DATE]" at bounding box center [626, 29] width 35 height 19
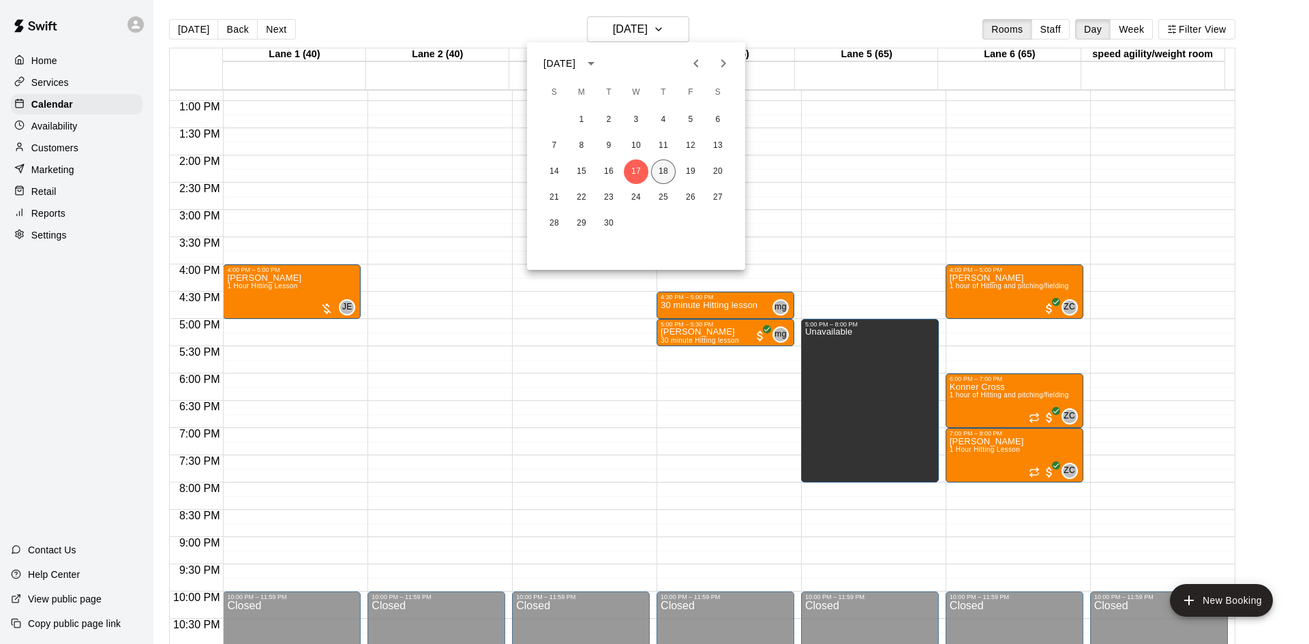
click at [667, 172] on button "18" at bounding box center [663, 172] width 25 height 25
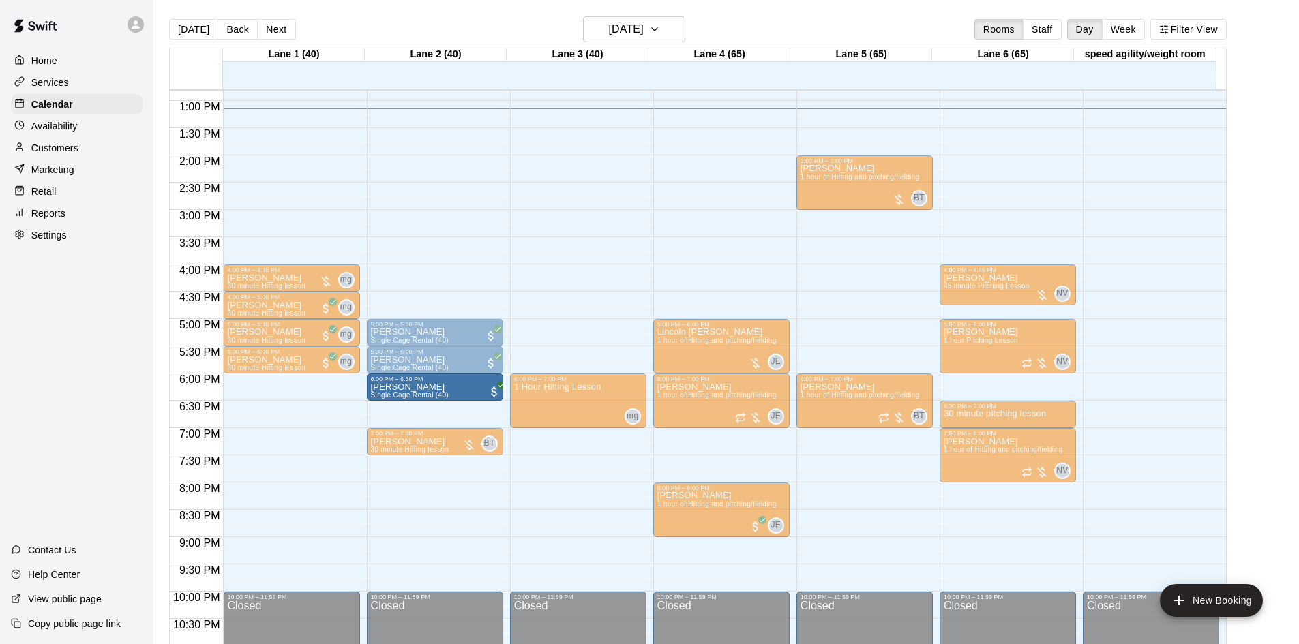
drag, startPoint x: 320, startPoint y: 389, endPoint x: 417, endPoint y: 394, distance: 96.3
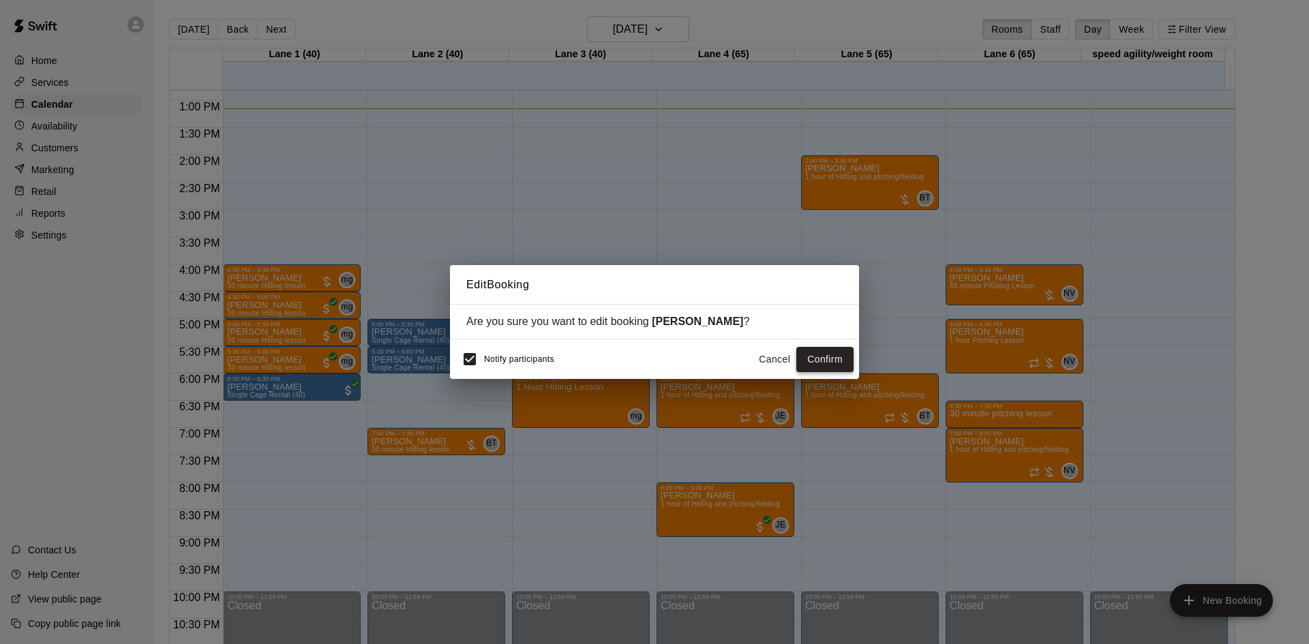
click at [828, 361] on button "Confirm" at bounding box center [824, 359] width 57 height 25
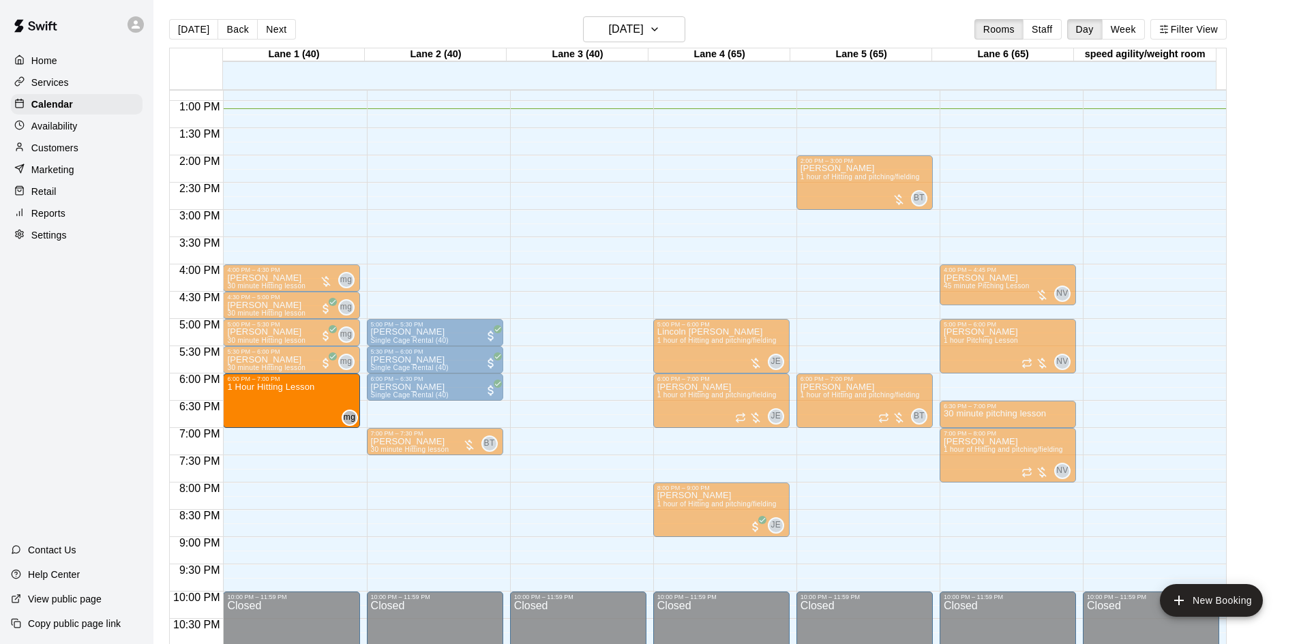
drag, startPoint x: 593, startPoint y: 403, endPoint x: 362, endPoint y: 413, distance: 231.4
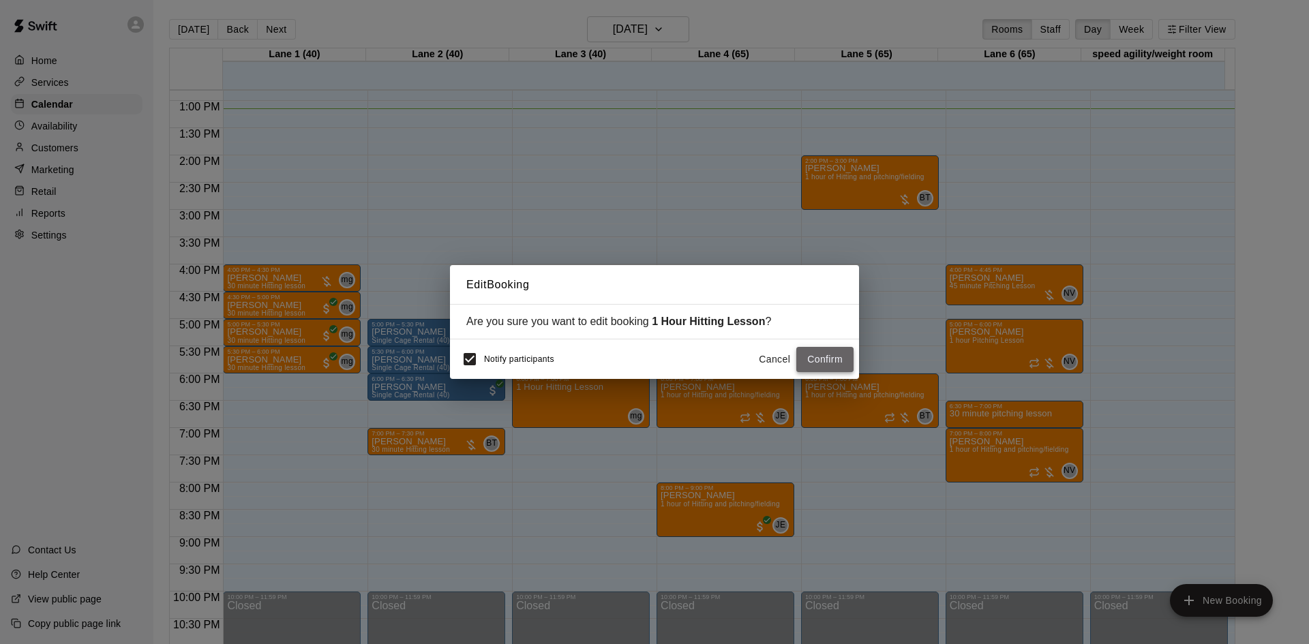
click at [827, 362] on button "Confirm" at bounding box center [824, 359] width 57 height 25
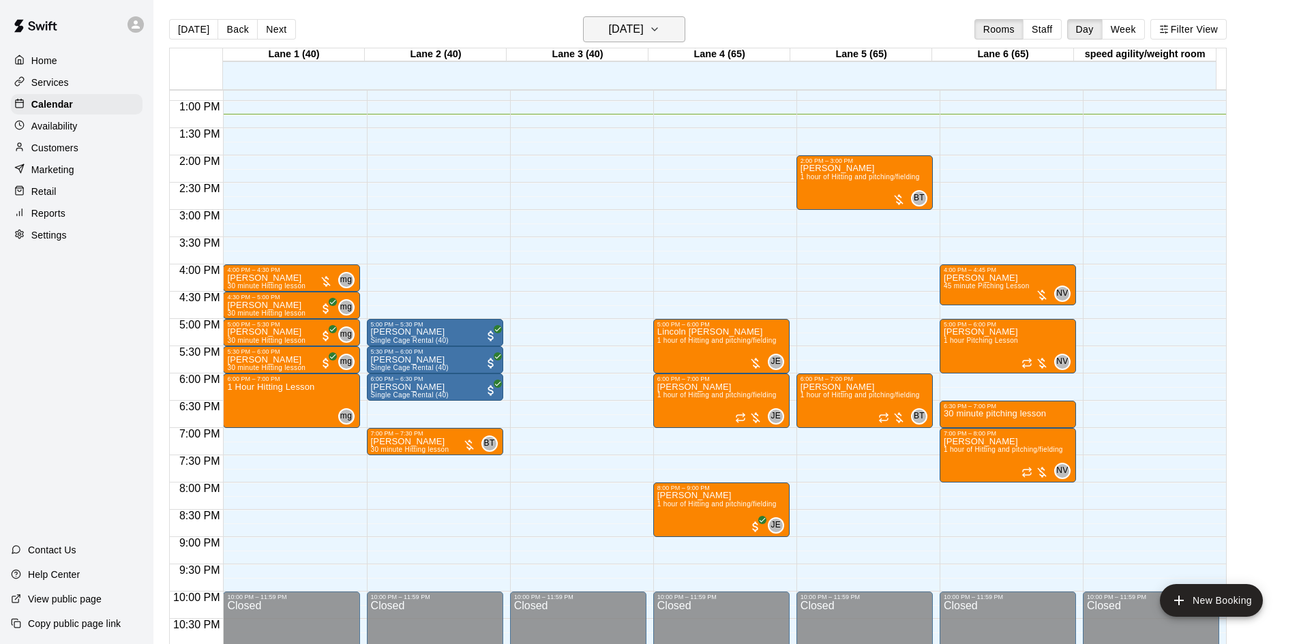
click at [644, 25] on h6 "[DATE]" at bounding box center [626, 29] width 35 height 19
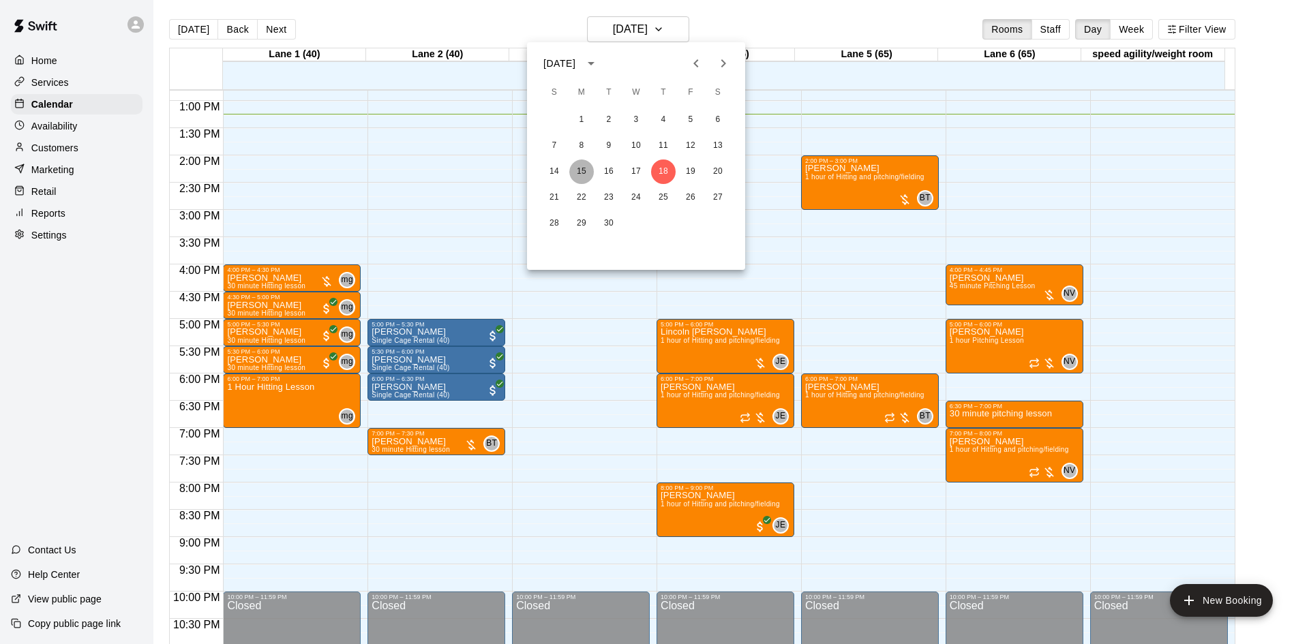
click at [586, 171] on button "15" at bounding box center [581, 172] width 25 height 25
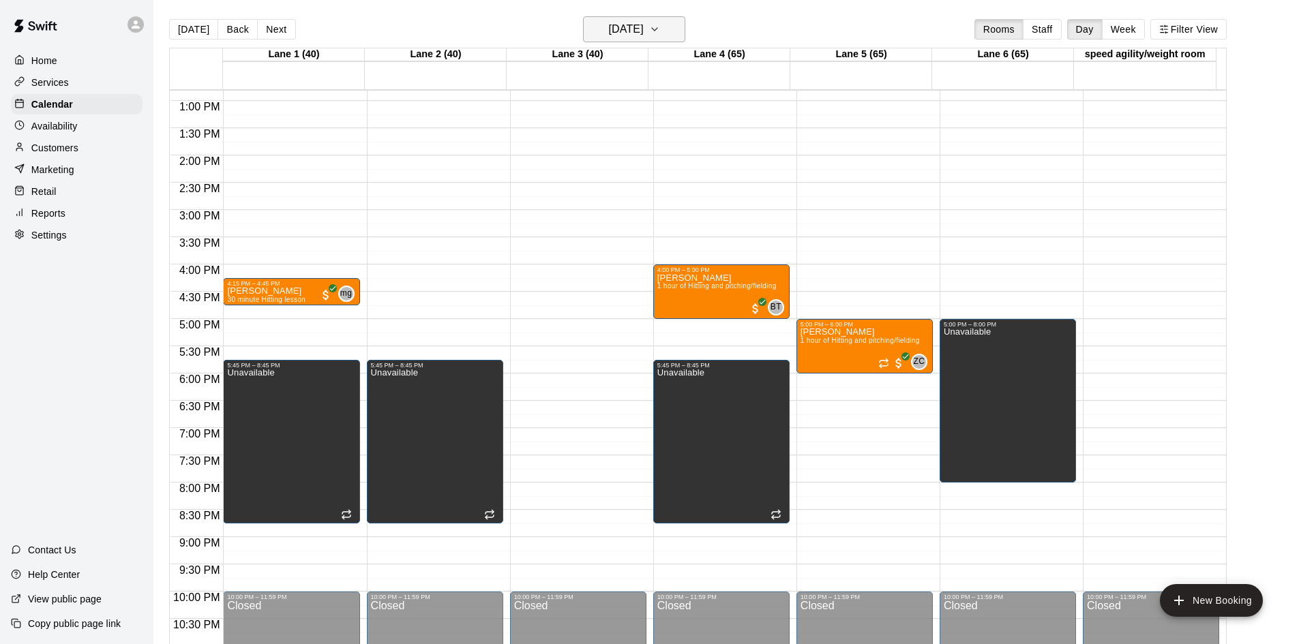
click at [628, 37] on h6 "[DATE]" at bounding box center [626, 29] width 35 height 19
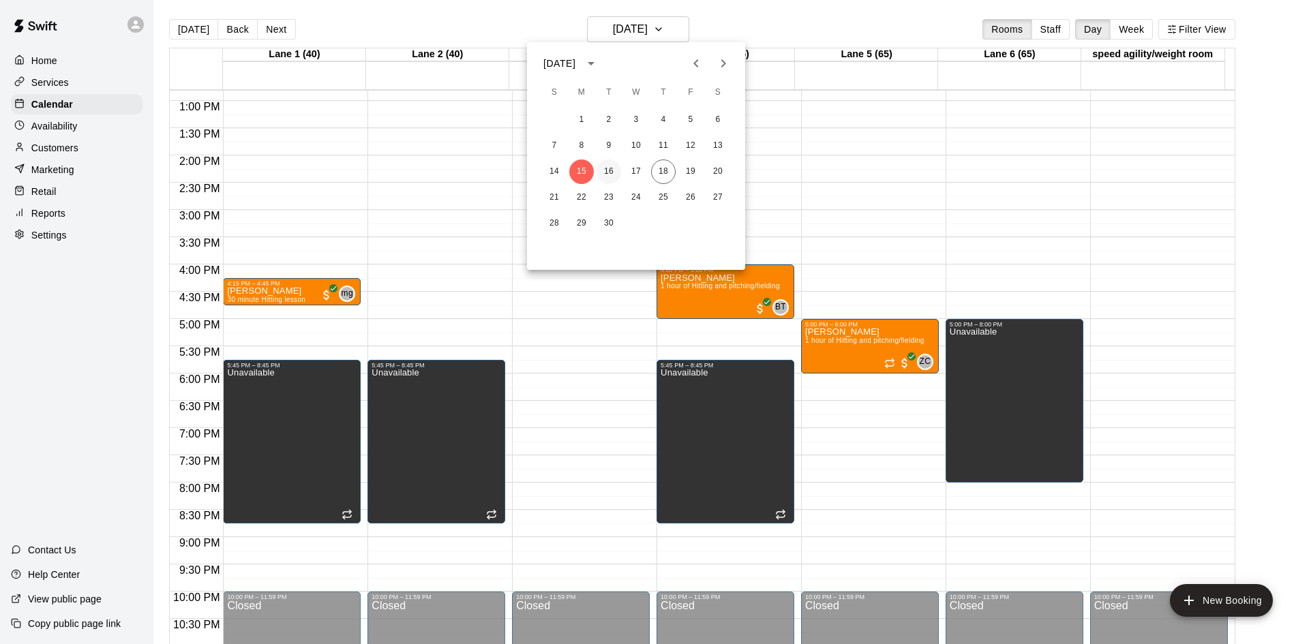
click at [610, 169] on button "16" at bounding box center [609, 172] width 25 height 25
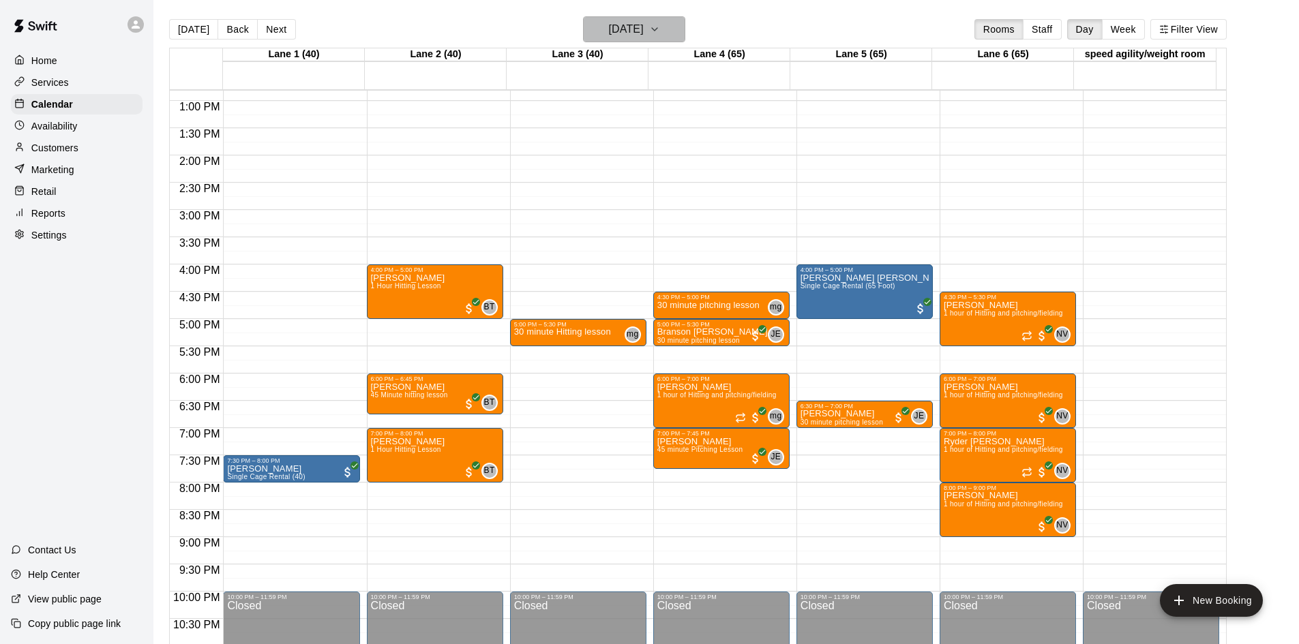
click at [620, 27] on h6 "[DATE]" at bounding box center [626, 29] width 35 height 19
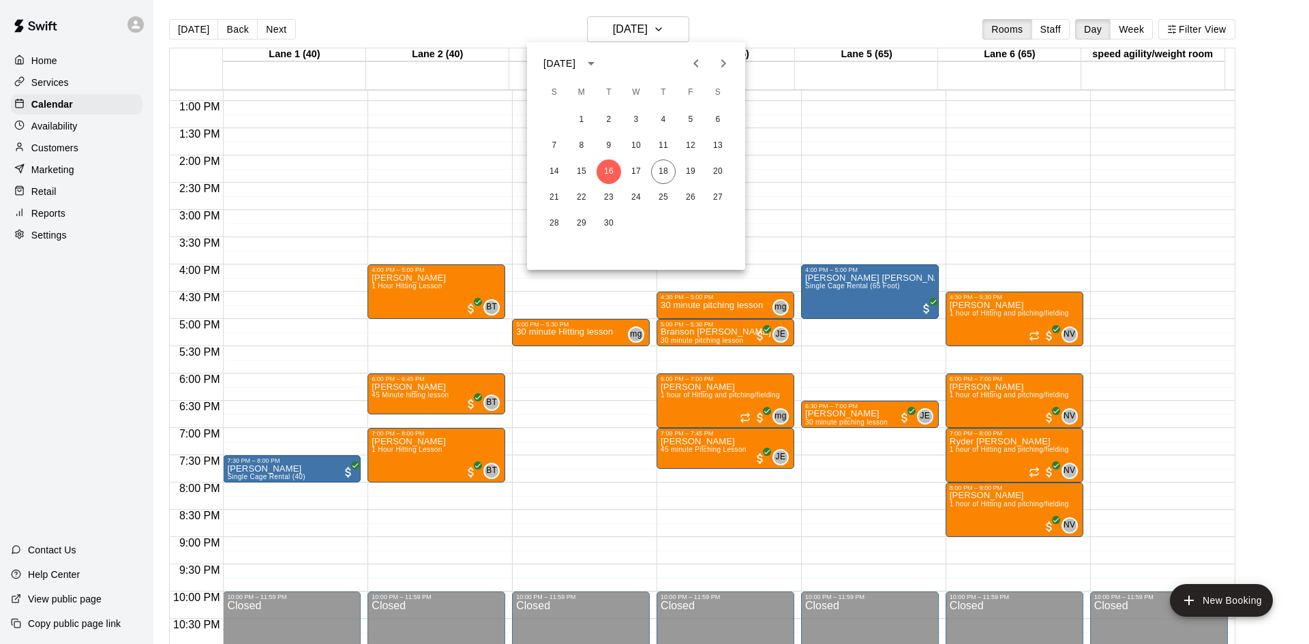
click at [51, 217] on div at bounding box center [654, 322] width 1309 height 644
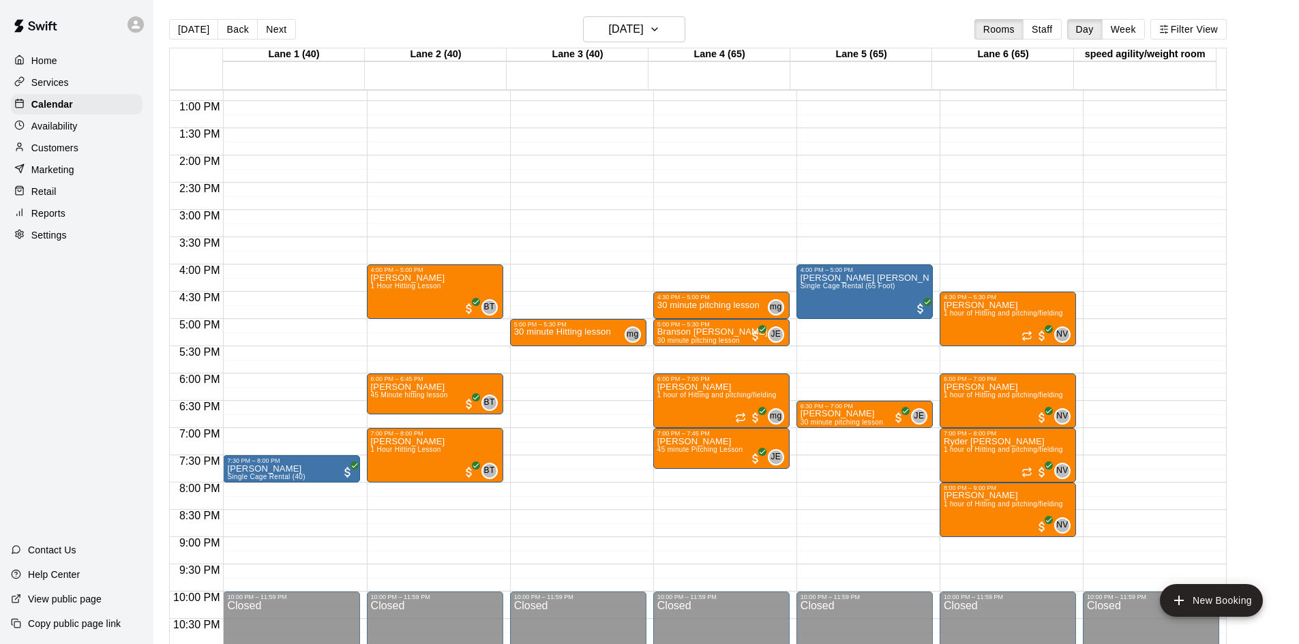
click at [51, 217] on p "Reports" at bounding box center [48, 214] width 34 height 14
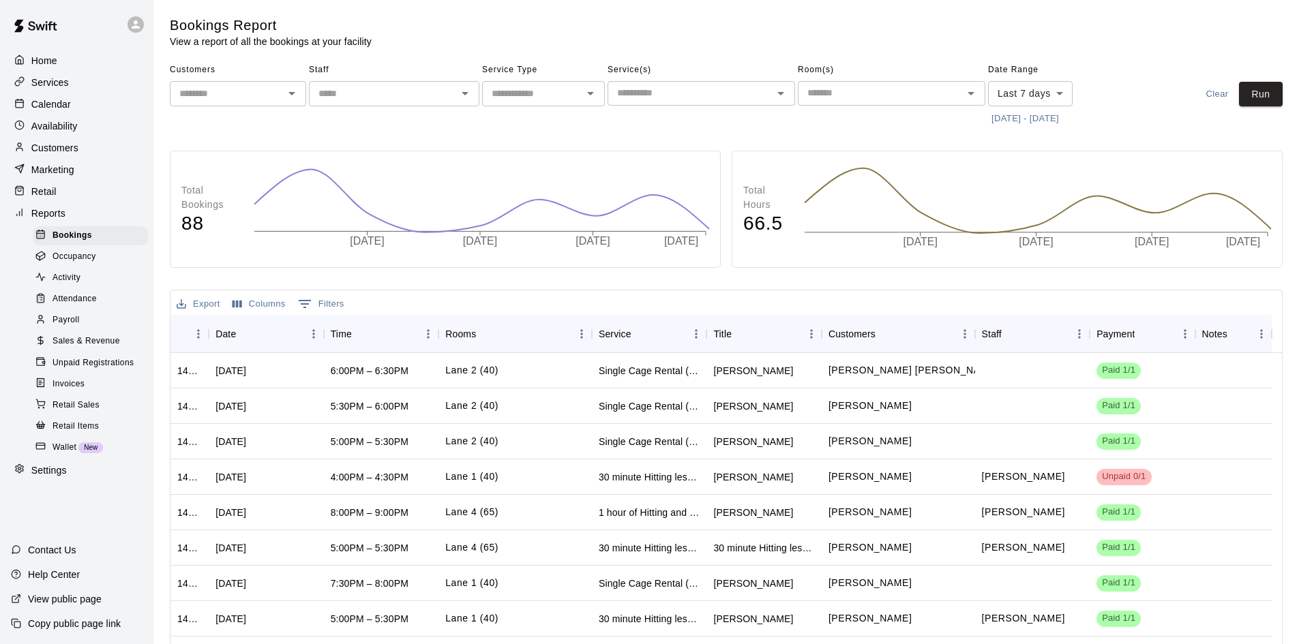
click at [82, 328] on div "Payroll" at bounding box center [90, 320] width 115 height 19
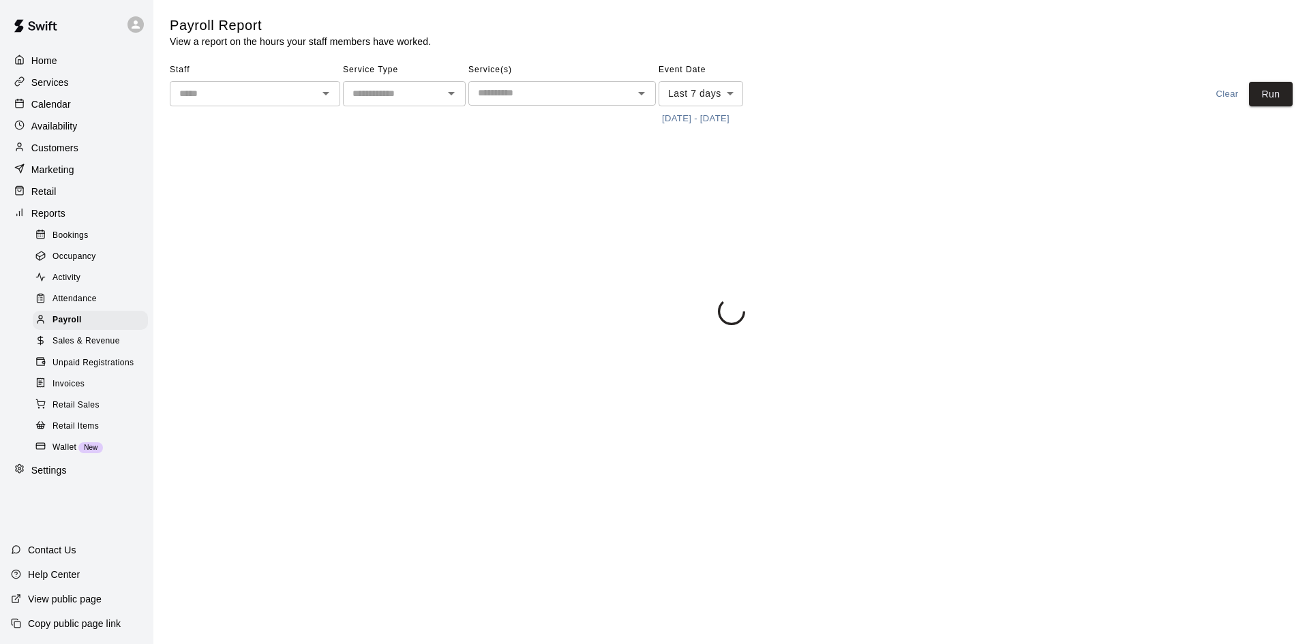
click at [278, 97] on input "text" at bounding box center [244, 93] width 140 height 17
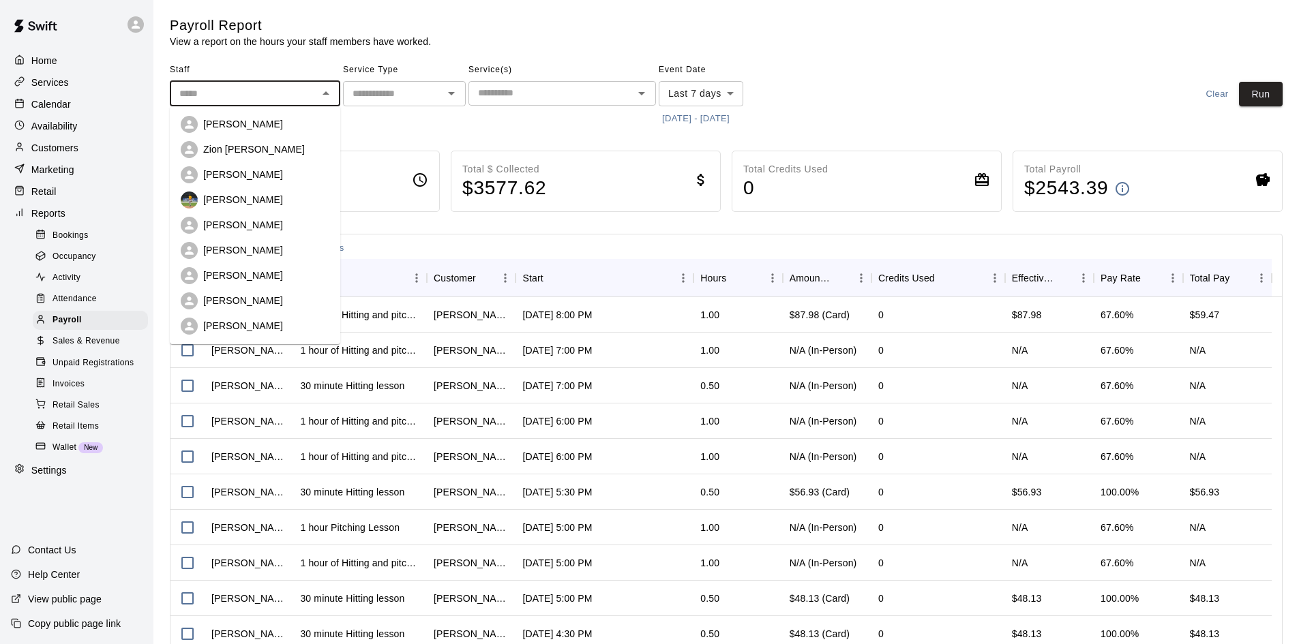
click at [256, 320] on p "[PERSON_NAME]" at bounding box center [243, 326] width 80 height 14
type input "**********"
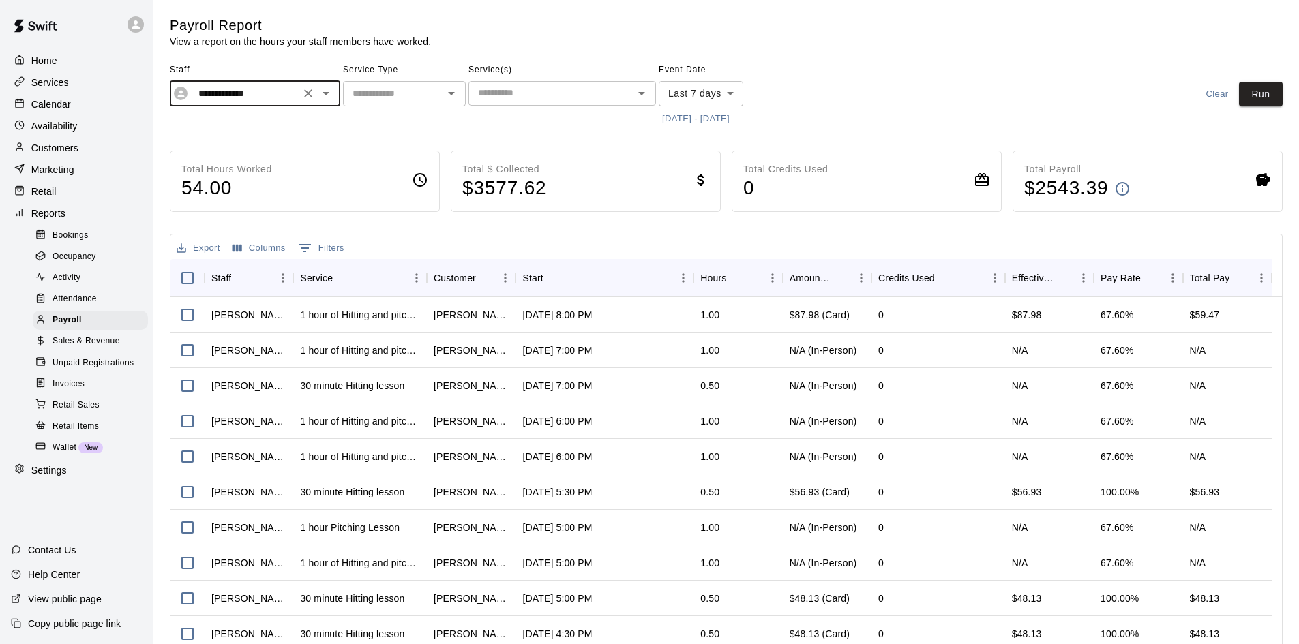
click at [380, 100] on input "text" at bounding box center [393, 93] width 92 height 17
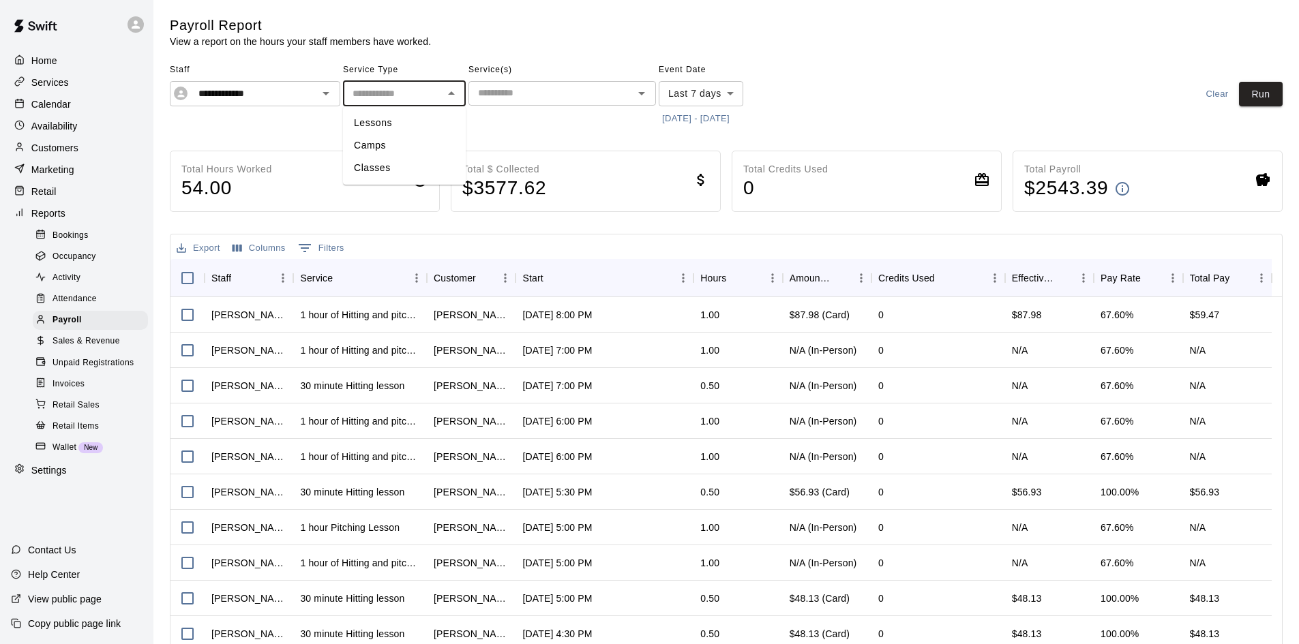
click at [373, 126] on li "Lessons" at bounding box center [404, 123] width 123 height 22
type input "*******"
click at [704, 93] on body "**********" at bounding box center [649, 358] width 1299 height 717
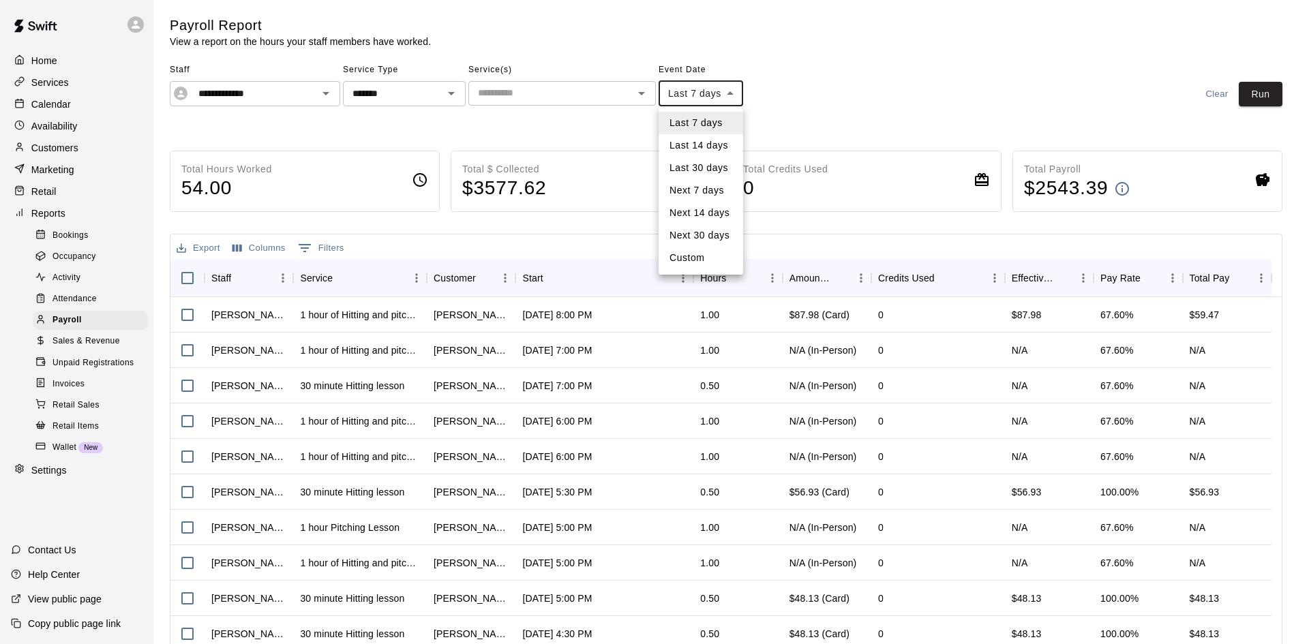
click at [699, 100] on div at bounding box center [654, 322] width 1309 height 644
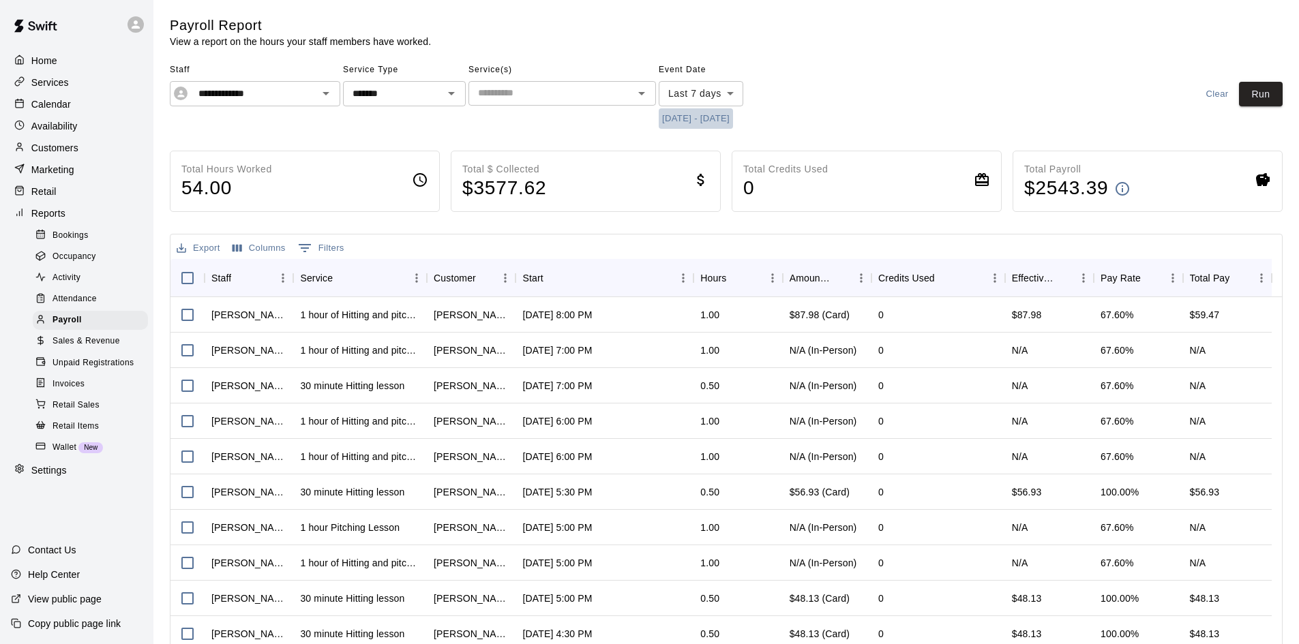
click at [721, 112] on button "[DATE] - [DATE]" at bounding box center [696, 118] width 74 height 21
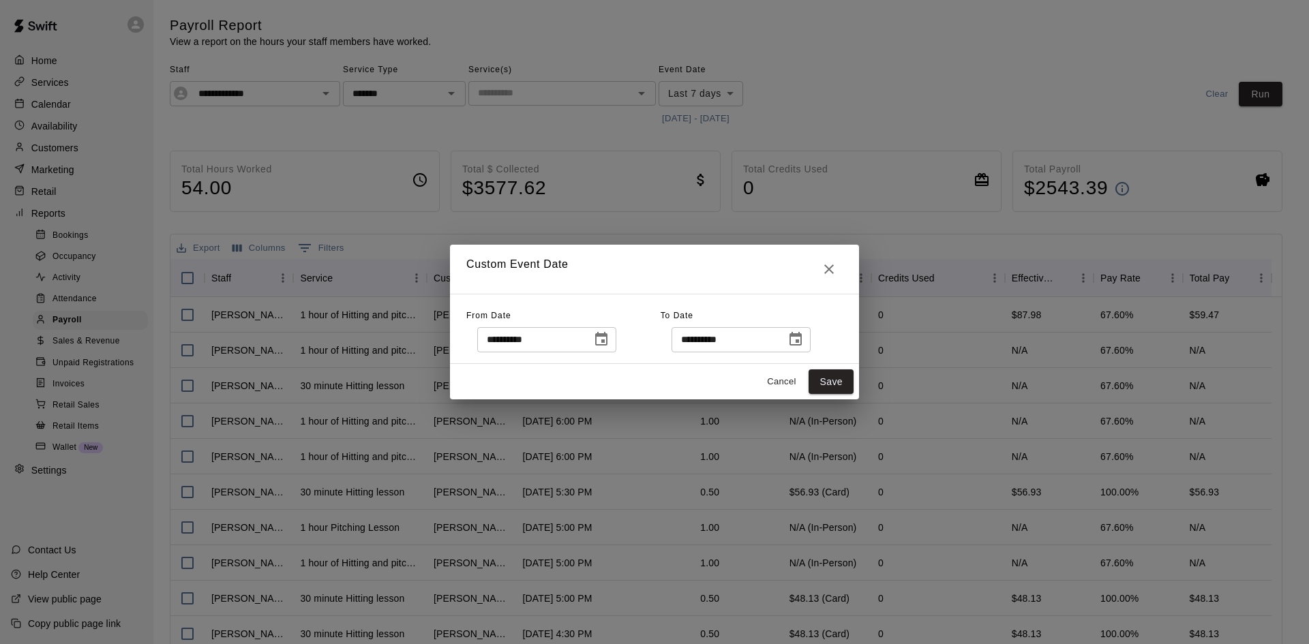
click at [607, 337] on icon "Choose date, selected date is Sep 11, 2025" at bounding box center [601, 339] width 12 height 14
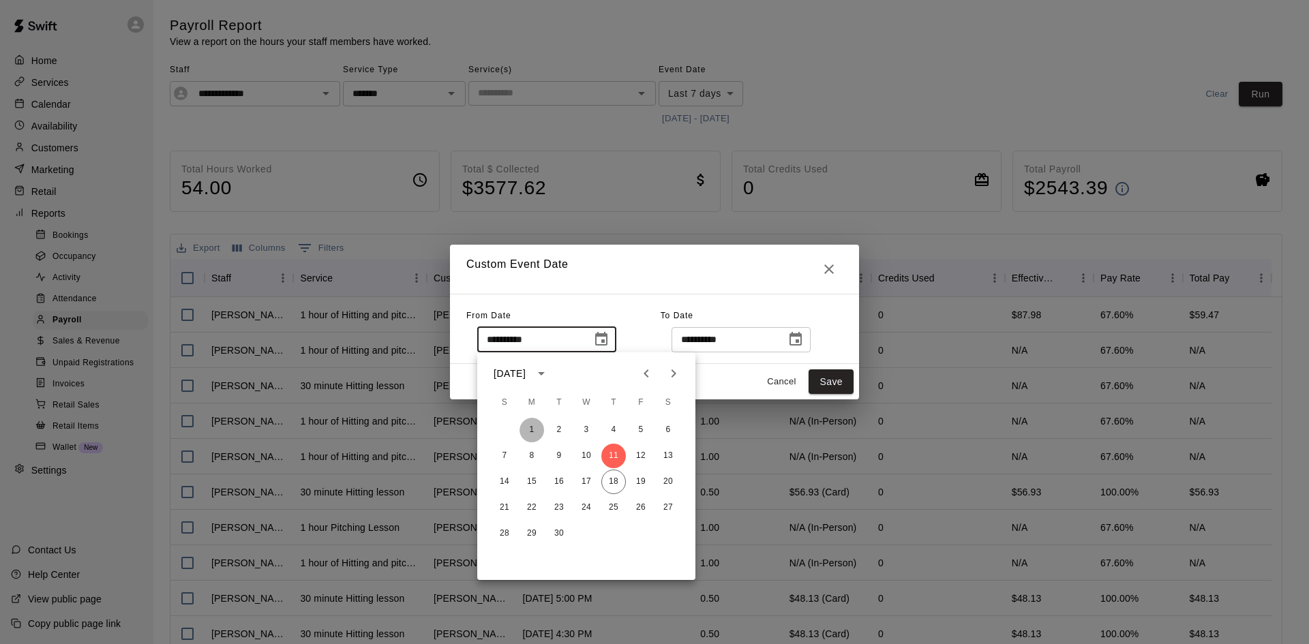
click at [533, 427] on button "1" at bounding box center [532, 430] width 25 height 25
type input "**********"
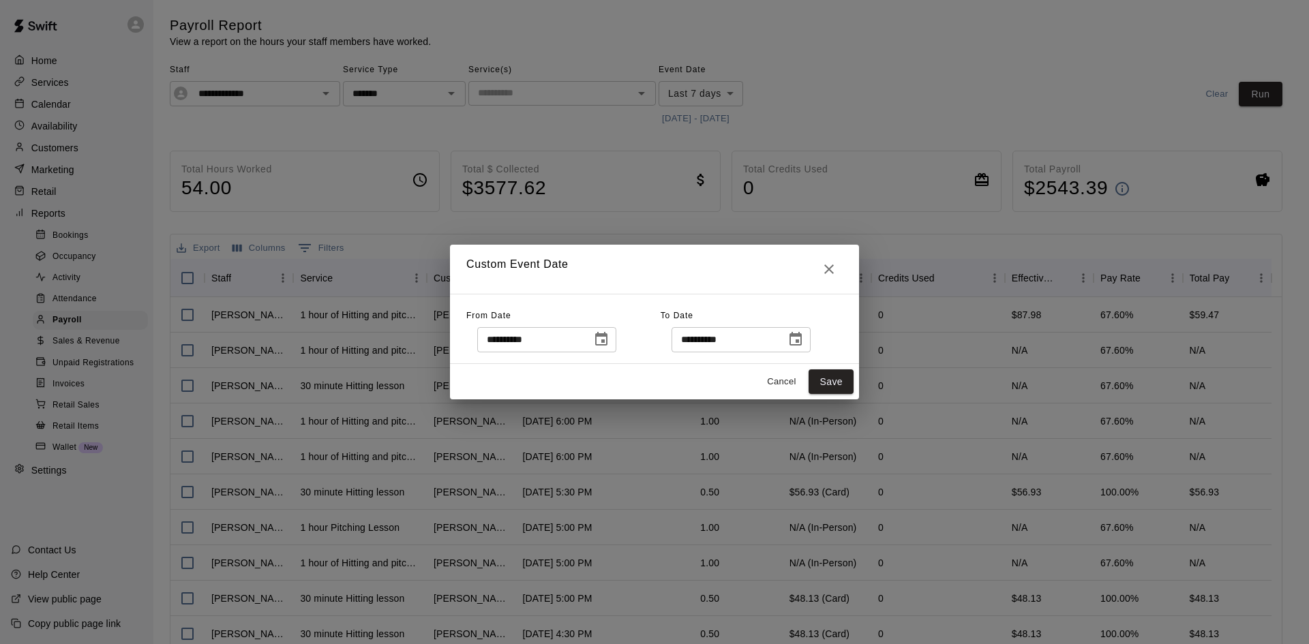
click at [802, 334] on icon "Choose date, selected date is Sep 18, 2025" at bounding box center [796, 339] width 12 height 14
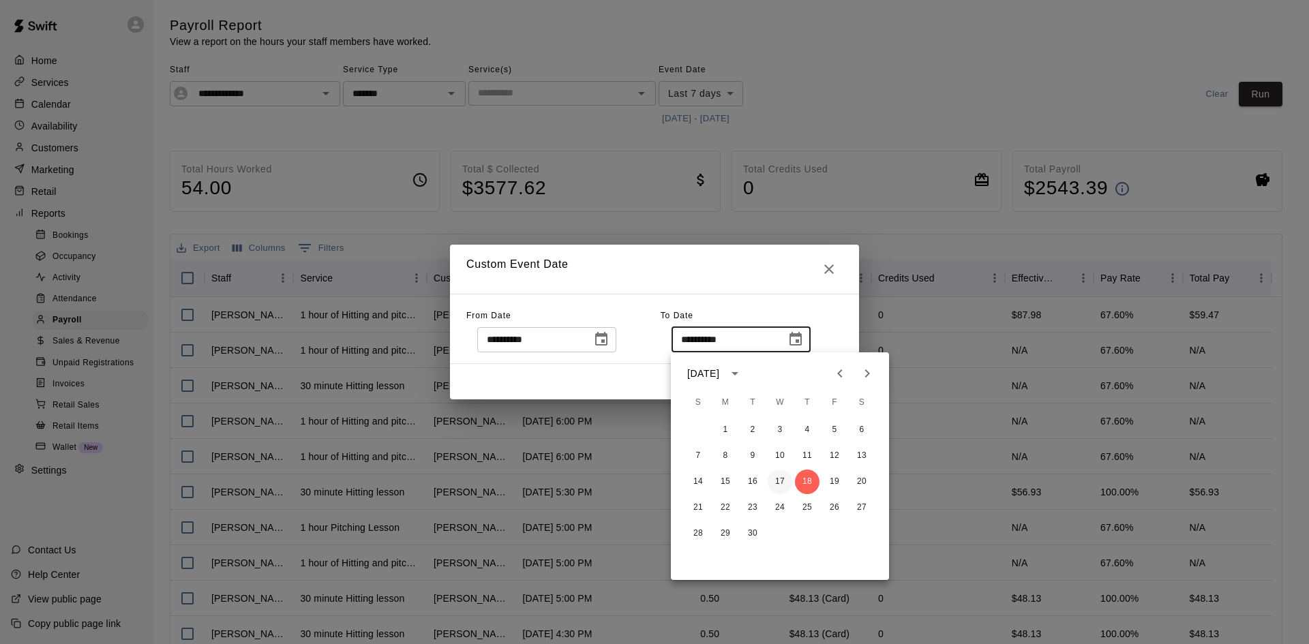
click at [778, 483] on button "17" at bounding box center [780, 482] width 25 height 25
type input "**********"
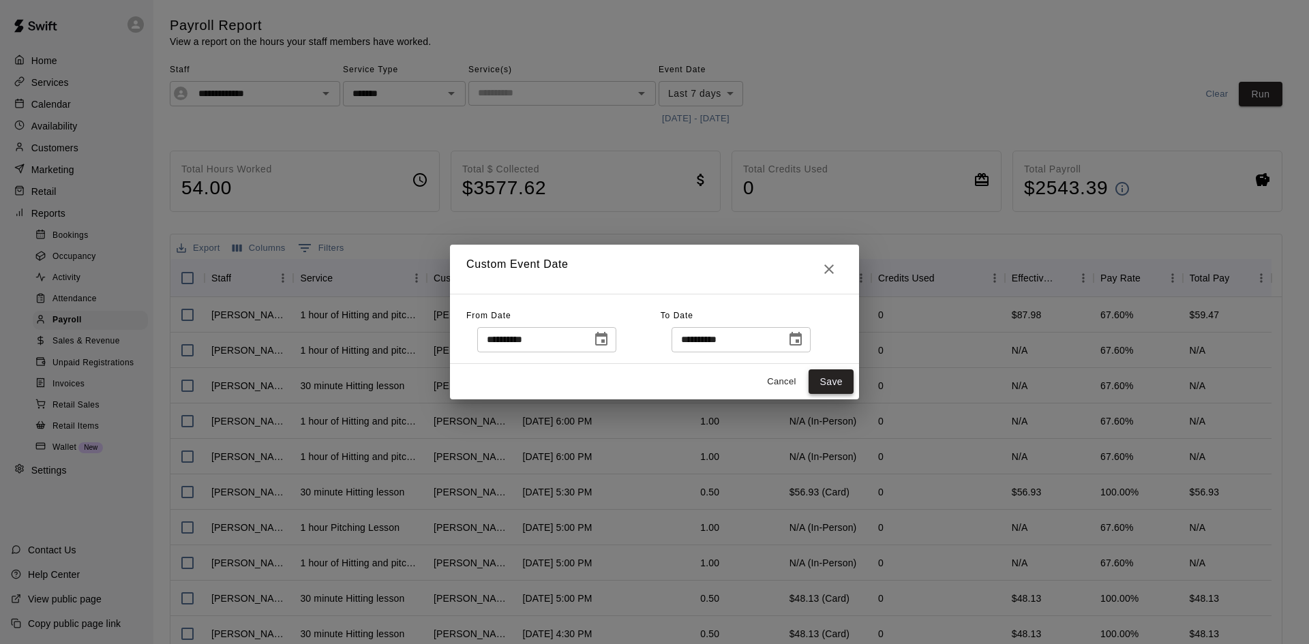
click at [823, 377] on button "Save" at bounding box center [831, 382] width 45 height 25
type input "******"
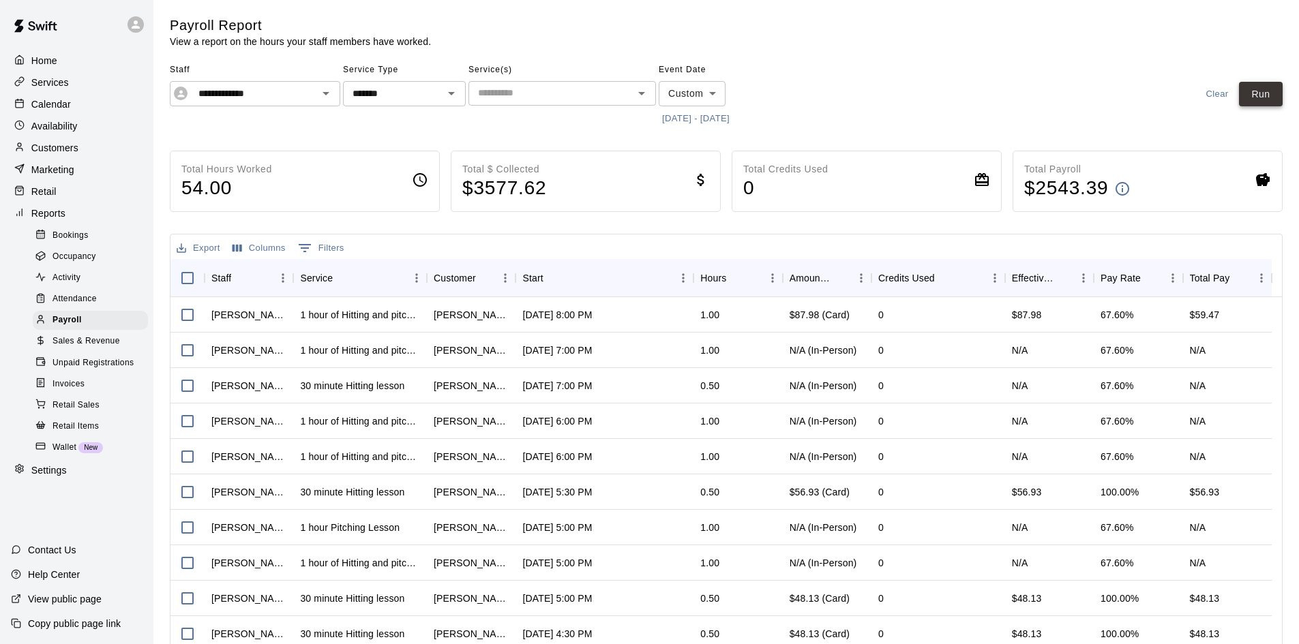
click at [1264, 100] on button "Run" at bounding box center [1261, 94] width 44 height 25
